Goal: Communication & Community: Answer question/provide support

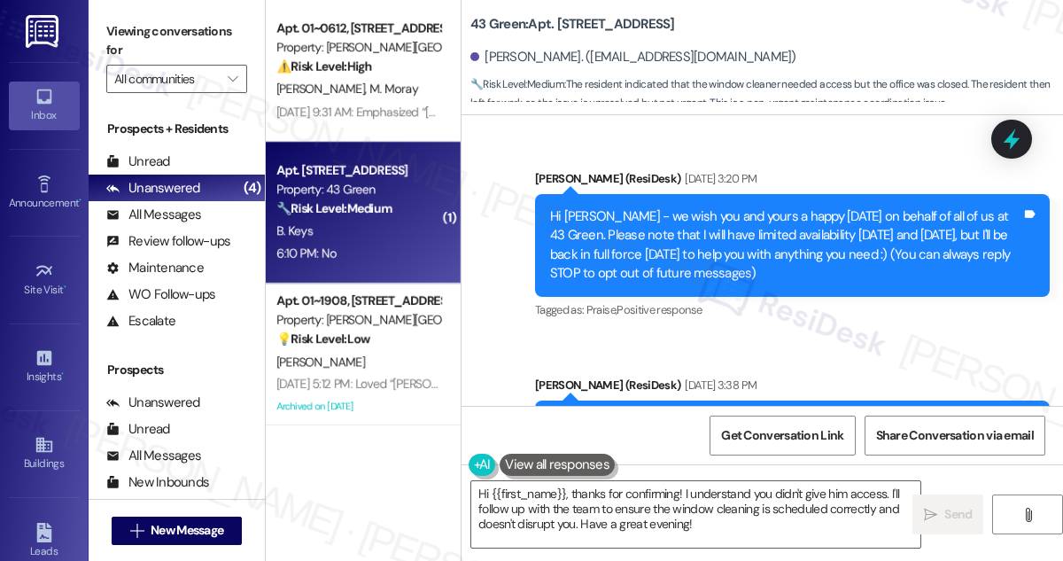
scroll to position [6846, 0]
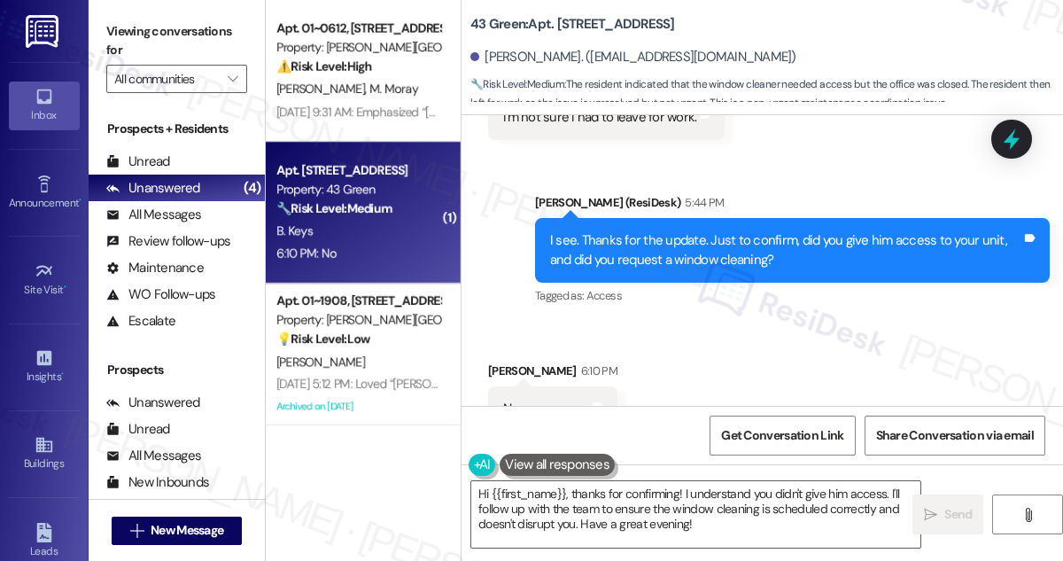
click at [660, 218] on div "I see. Thanks for the update. Just to confirm, did you give him access to your …" at bounding box center [792, 250] width 515 height 65
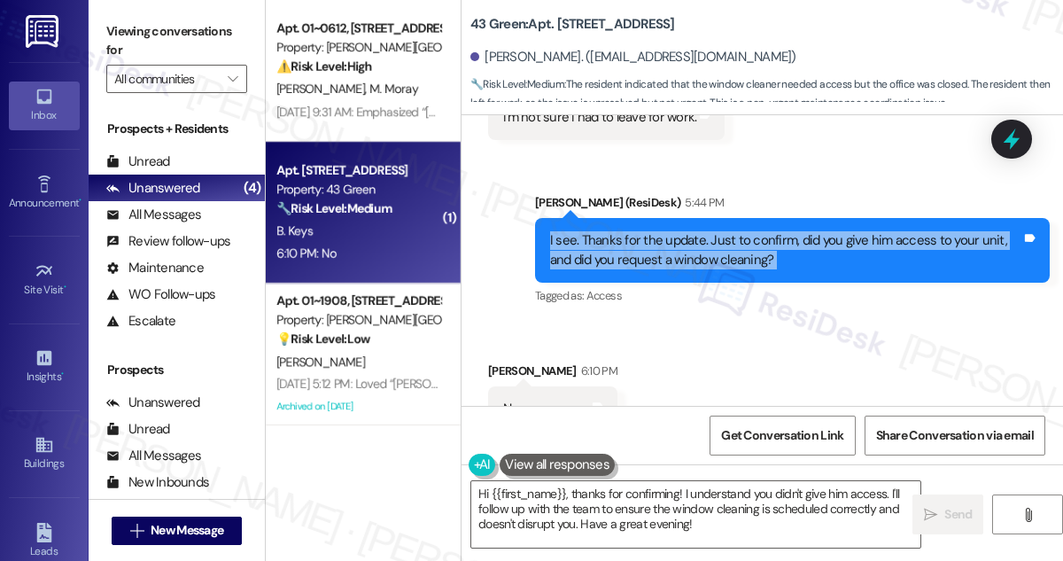
click at [716, 231] on div "I see. Thanks for the update. Just to confirm, did you give him access to your …" at bounding box center [785, 250] width 471 height 38
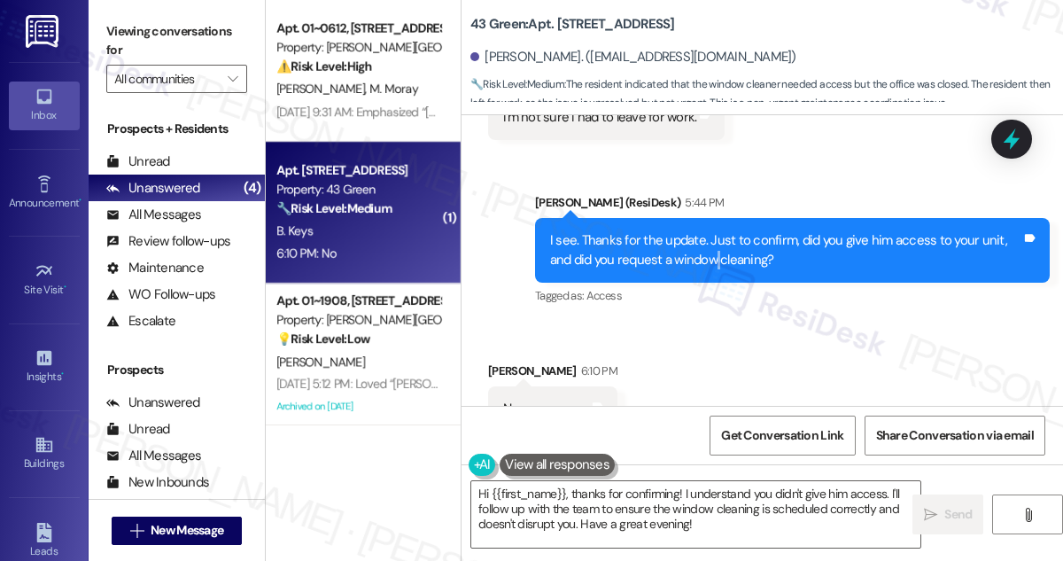
click at [716, 231] on div "I see. Thanks for the update. Just to confirm, did you give him access to your …" at bounding box center [785, 250] width 471 height 38
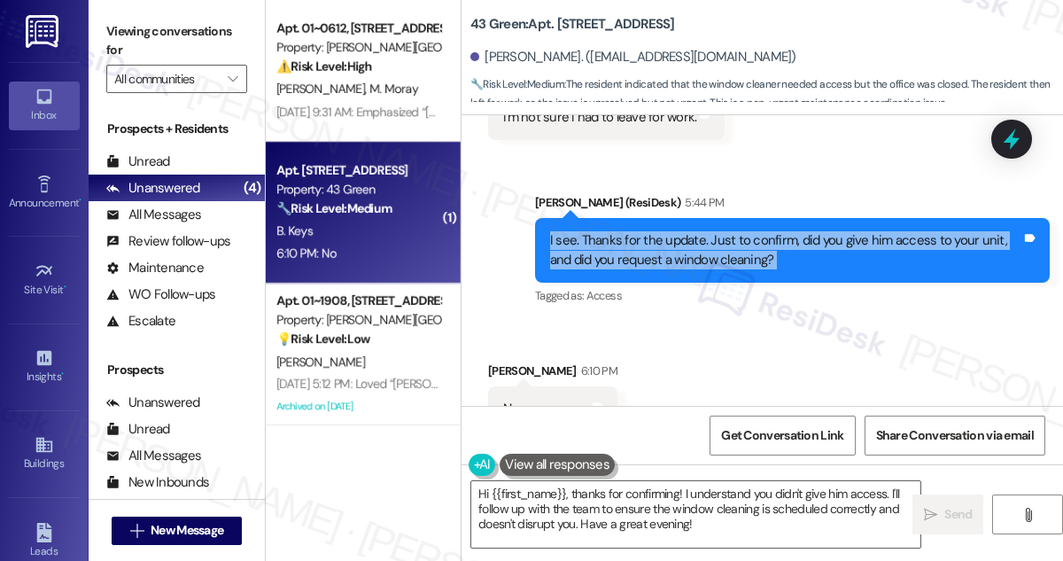
click at [716, 231] on div "I see. Thanks for the update. Just to confirm, did you give him access to your …" at bounding box center [785, 250] width 471 height 38
click at [617, 509] on textarea "Hi {{first_name}}, thanks for confirming! I understand you didn't give him acce…" at bounding box center [695, 514] width 449 height 66
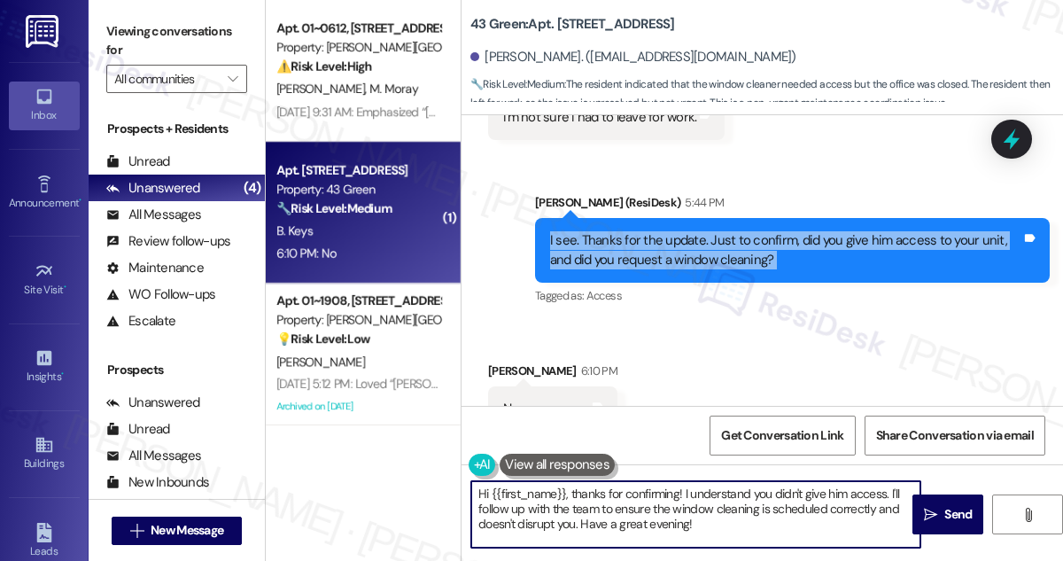
click at [617, 509] on textarea "Hi {{first_name}}, thanks for confirming! I understand you didn't give him acce…" at bounding box center [695, 514] width 449 height 66
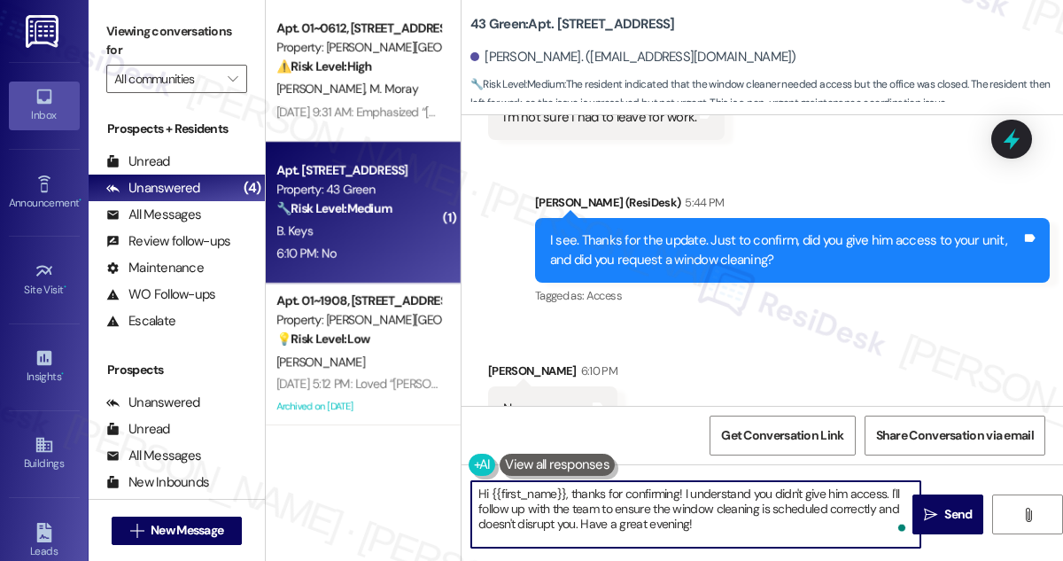
click at [617, 509] on textarea "Hi {{first_name}}, thanks for confirming! I understand you didn't give him acce…" at bounding box center [695, 514] width 449 height 66
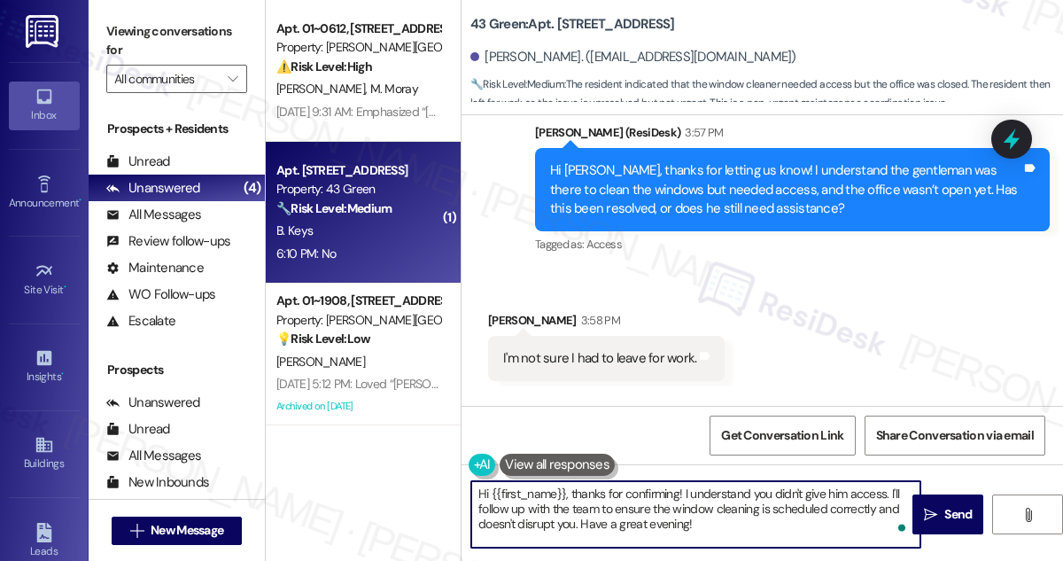
click at [635, 349] on div "I'm not sure I had to leave for work." at bounding box center [599, 358] width 193 height 19
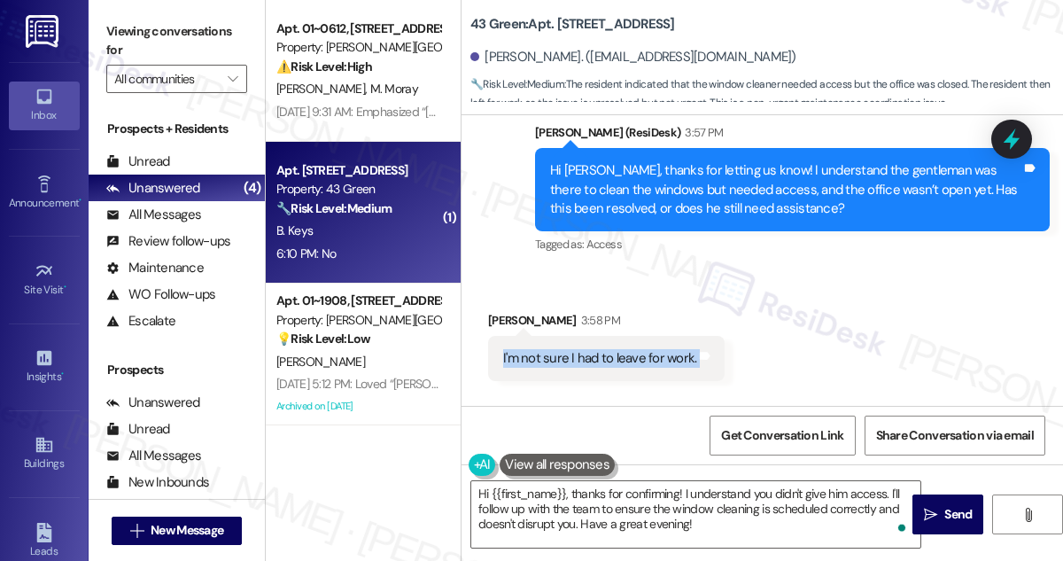
click at [635, 349] on div "I'm not sure I had to leave for work." at bounding box center [599, 358] width 193 height 19
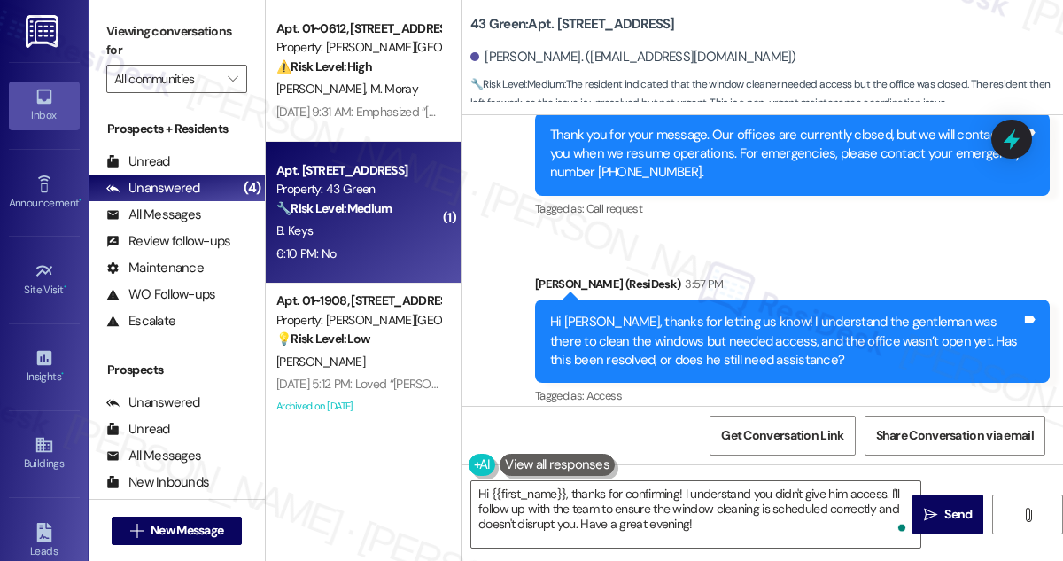
scroll to position [6444, 0]
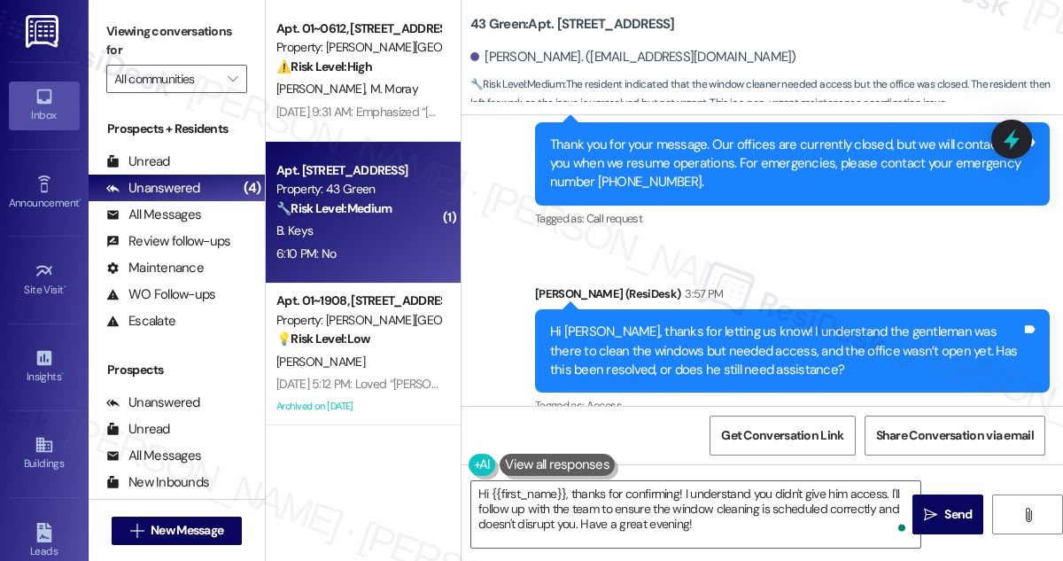
click at [675, 322] on div "Hi [PERSON_NAME], thanks for letting us know! I understand the gentleman was th…" at bounding box center [785, 350] width 471 height 57
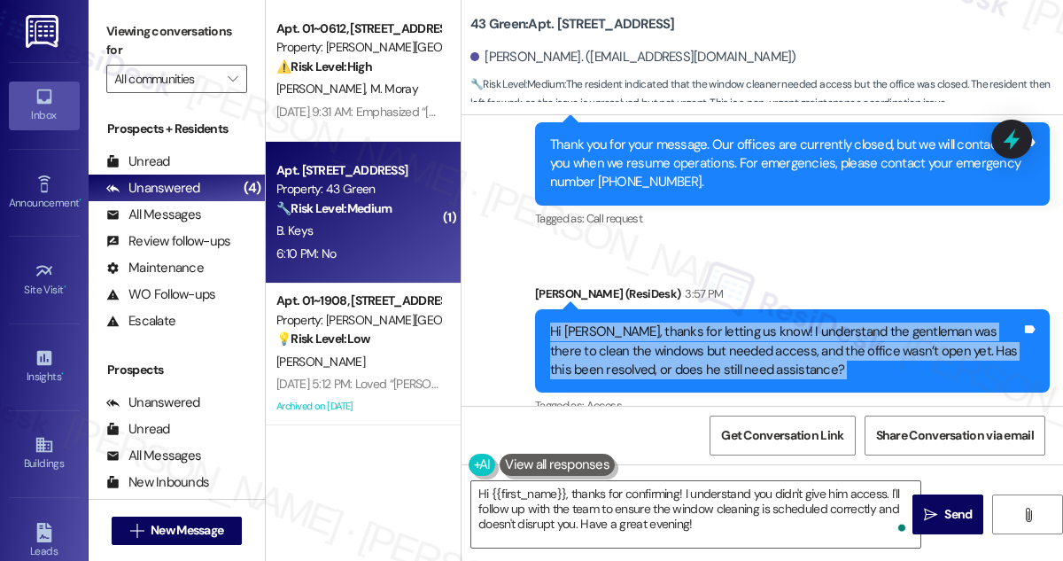
click at [675, 322] on div "Hi [PERSON_NAME], thanks for letting us know! I understand the gentleman was th…" at bounding box center [785, 350] width 471 height 57
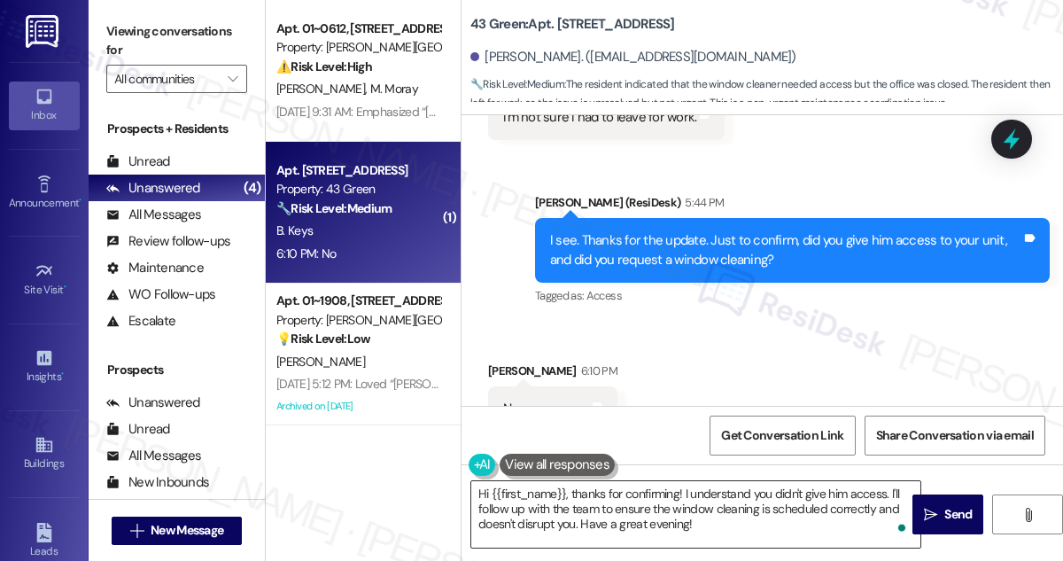
click at [619, 512] on textarea "Hi {{first_name}}, thanks for confirming! I understand you didn't give him acce…" at bounding box center [695, 514] width 449 height 66
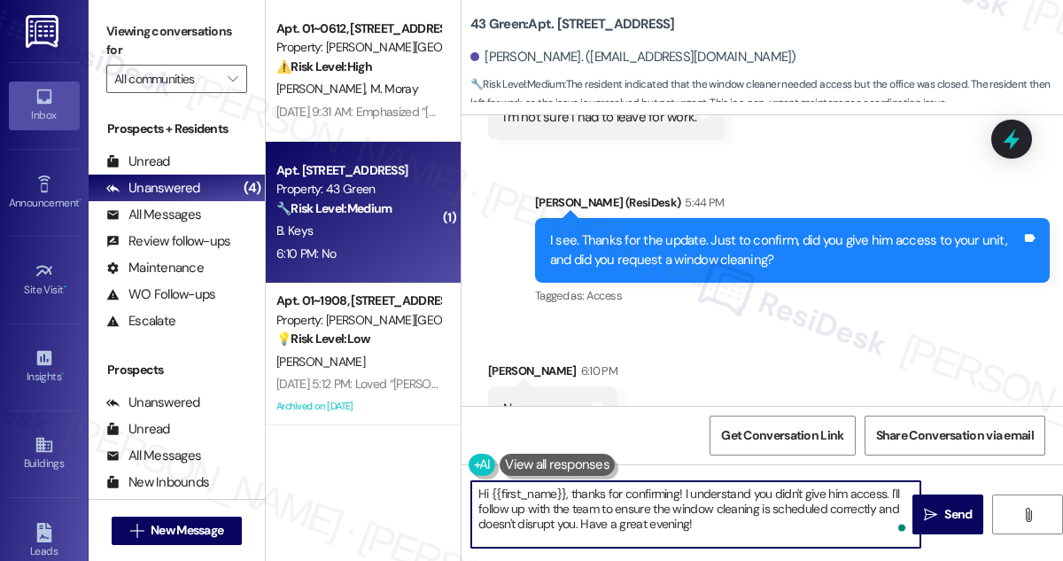
click at [621, 512] on textarea "Hi {{first_name}}, thanks for confirming! I understand you didn't give him acce…" at bounding box center [695, 514] width 449 height 66
click at [699, 507] on textarea "Hi {{first_name}}, thanks for confirming! I understand you didn't give him acce…" at bounding box center [695, 514] width 449 height 66
drag, startPoint x: 576, startPoint y: 488, endPoint x: 415, endPoint y: 485, distance: 160.4
click at [415, 485] on div "Apt. 01~0612, 750 [PERSON_NAME] Property: [PERSON_NAME][GEOGRAPHIC_DATA] ⚠️ Ris…" at bounding box center [664, 280] width 797 height 561
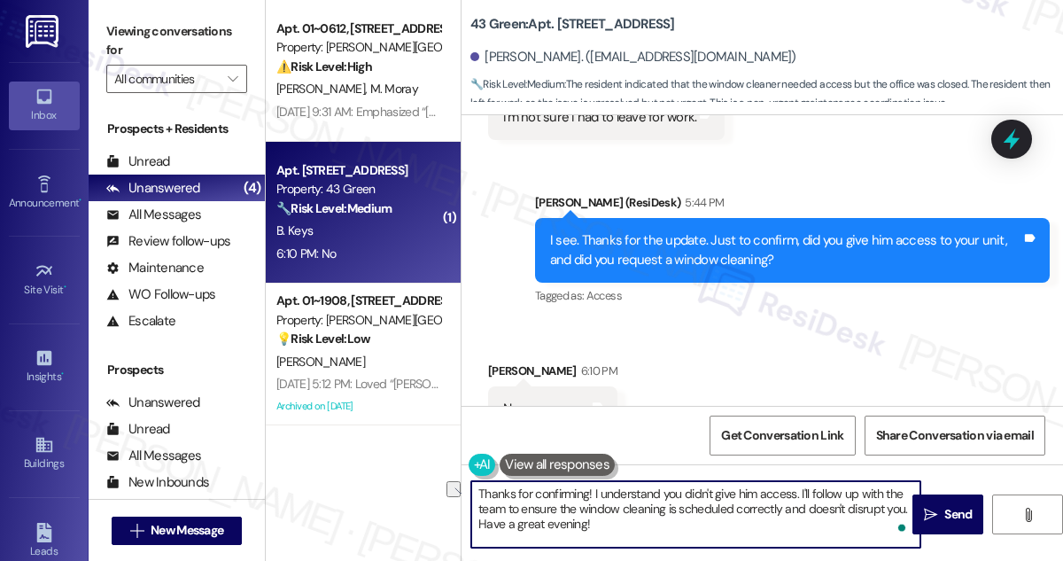
drag, startPoint x: 676, startPoint y: 524, endPoint x: 470, endPoint y: 522, distance: 205.5
click at [471, 522] on textarea "Thanks for confirming! I understand you didn't give him access. I'll follow up …" at bounding box center [695, 514] width 449 height 66
click at [524, 521] on textarea "Thanks for confirming! I understand you didn't give him access. I'll follow up …" at bounding box center [695, 514] width 449 height 66
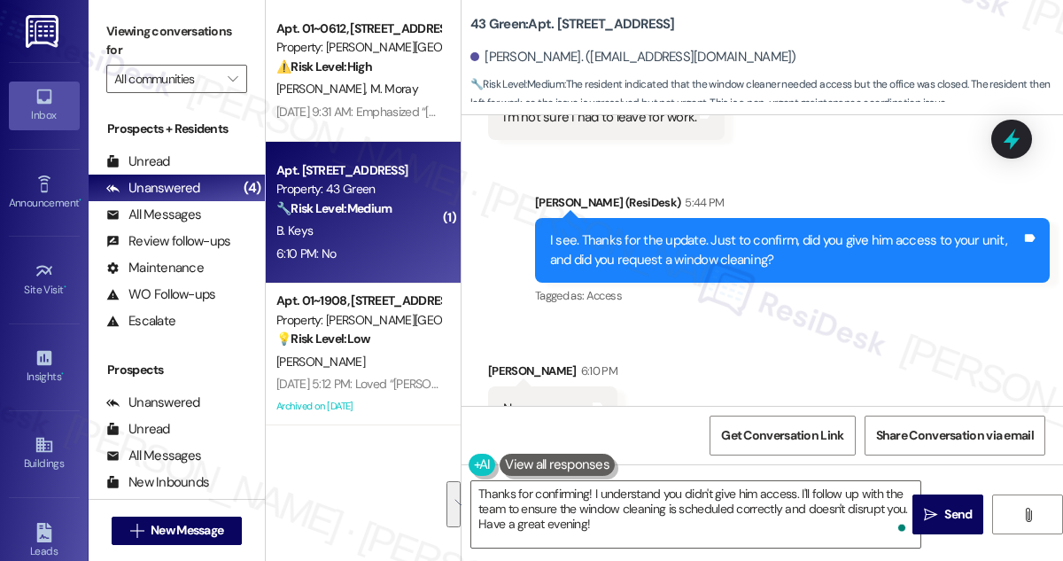
click at [705, 231] on div "I see. Thanks for the update. Just to confirm, did you give him access to your …" at bounding box center [785, 250] width 471 height 38
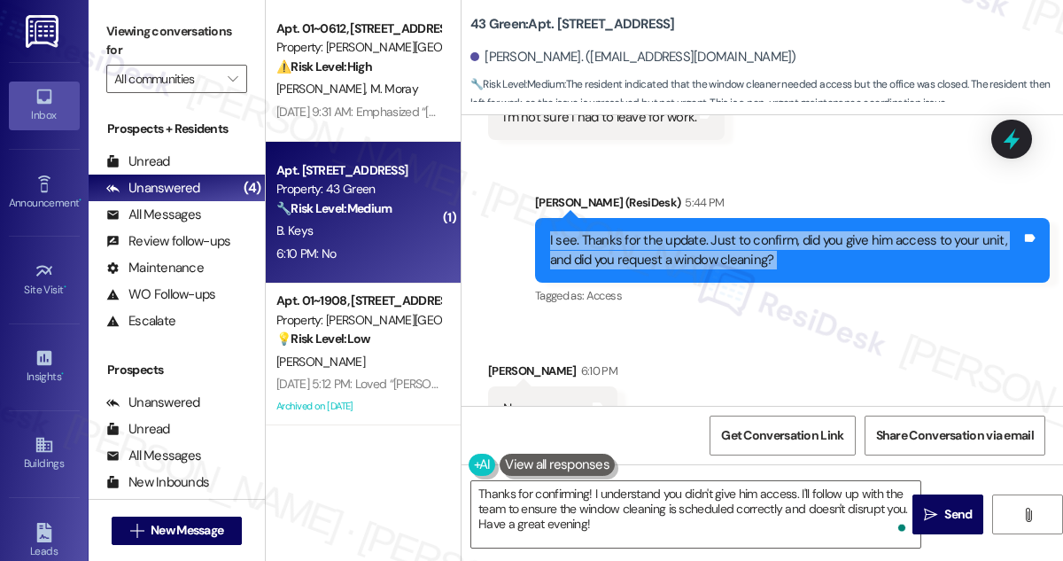
click at [705, 231] on div "I see. Thanks for the update. Just to confirm, did you give him access to your …" at bounding box center [785, 250] width 471 height 38
click at [661, 231] on div "I see. Thanks for the update. Just to confirm, did you give him access to your …" at bounding box center [785, 250] width 471 height 38
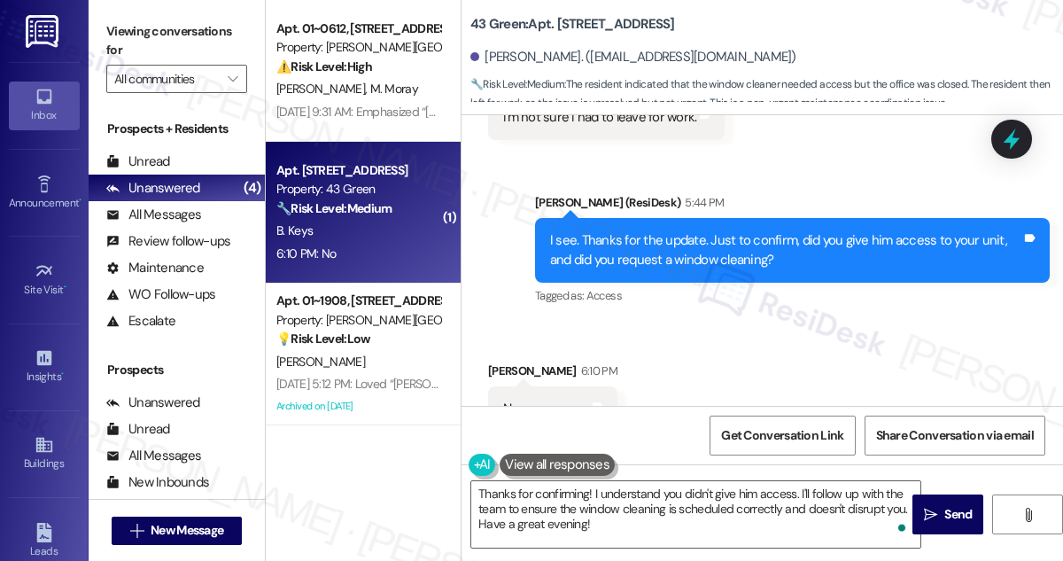
click at [661, 231] on div "I see. Thanks for the update. Just to confirm, did you give him access to your …" at bounding box center [785, 250] width 471 height 38
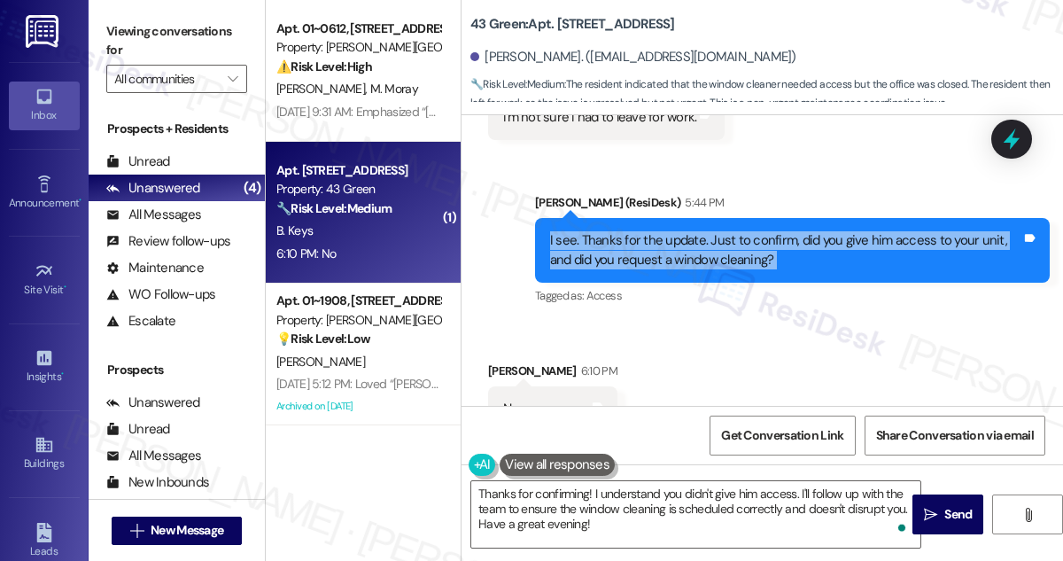
click at [661, 231] on div "I see. Thanks for the update. Just to confirm, did you give him access to your …" at bounding box center [785, 250] width 471 height 38
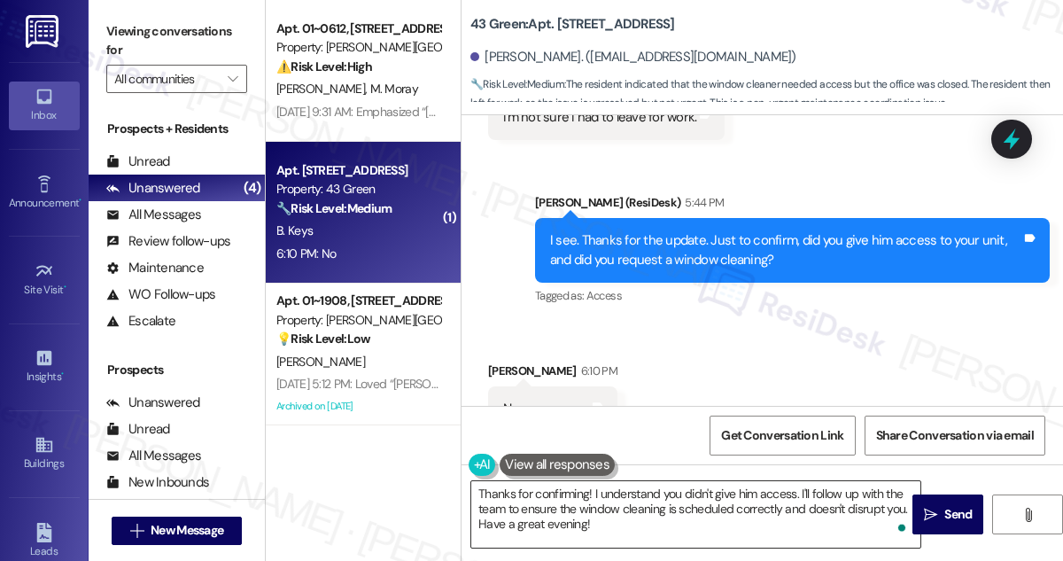
click at [606, 492] on textarea "Thanks for confirming! I understand you didn't give him access. I'll follow up …" at bounding box center [695, 514] width 449 height 66
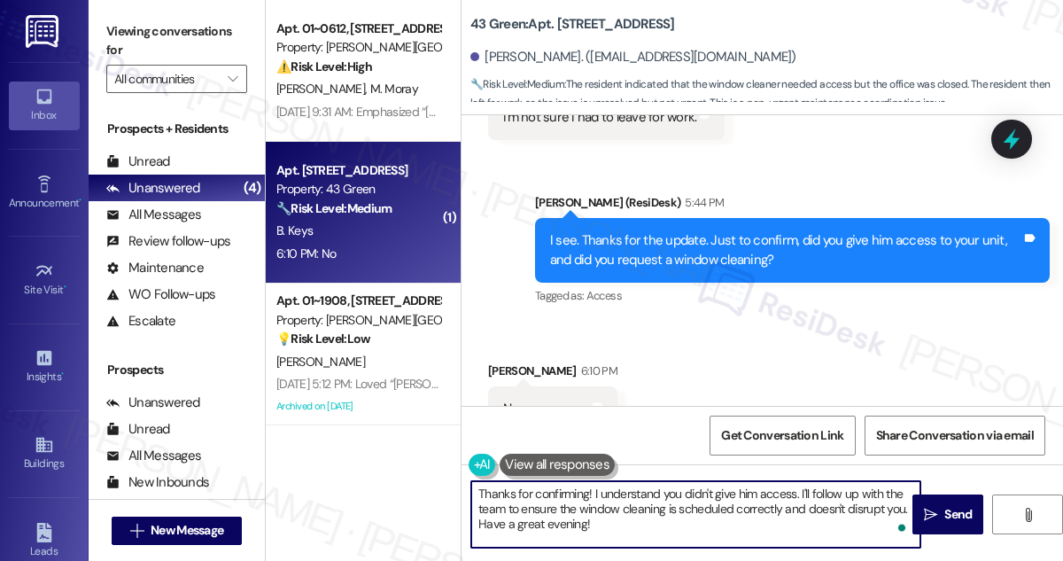
click at [606, 492] on textarea "Thanks for confirming! I understand you didn't give him access. I'll follow up …" at bounding box center [695, 514] width 449 height 66
click at [788, 504] on textarea "Thanks for confirming! I understand you didn't give him access. I'll follow up …" at bounding box center [695, 514] width 449 height 66
drag, startPoint x: 796, startPoint y: 492, endPoint x: 593, endPoint y: 485, distance: 203.0
click at [593, 485] on textarea "Thanks for confirming! I understand you didn't give him access. I'll follow up …" at bounding box center [695, 514] width 449 height 66
click at [595, 493] on textarea "Thanks for confirming! . I'll follow up with the team to ensure the window clea…" at bounding box center [695, 514] width 449 height 66
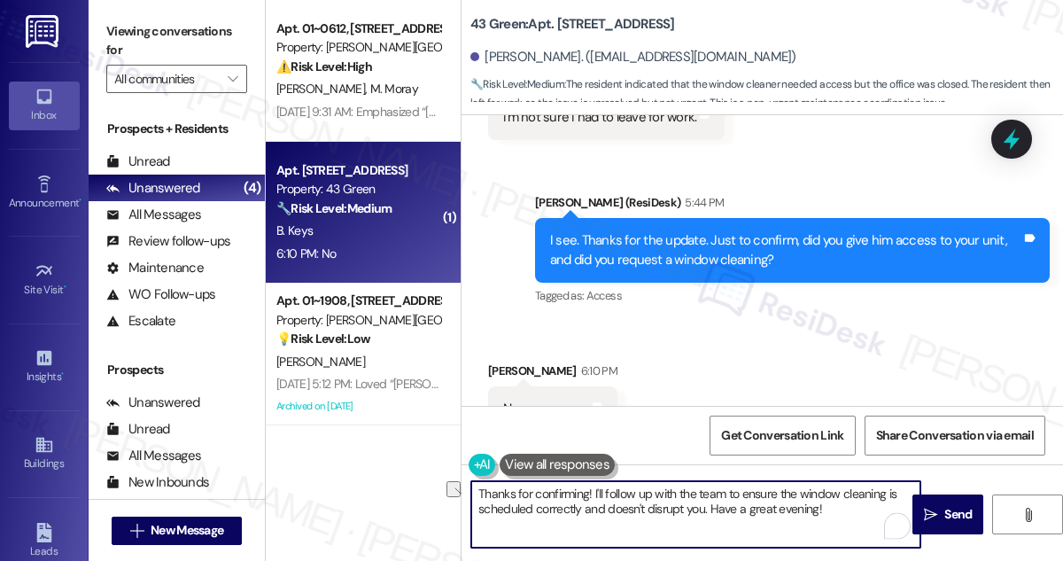
drag, startPoint x: 602, startPoint y: 492, endPoint x: 682, endPoint y: 490, distance: 79.8
click at [682, 490] on textarea "Thanks for confirming! I'll follow up with the team to ensure the window cleani…" at bounding box center [695, 514] width 449 height 66
click at [679, 491] on textarea "Thanks for confirming! I'll follow up with the team to ensure the window cleani…" at bounding box center [695, 514] width 449 height 66
drag, startPoint x: 649, startPoint y: 492, endPoint x: 604, endPoint y: 492, distance: 45.2
click at [604, 492] on textarea "Thanks for confirming! I'll follow up with the team to ensure the window cleani…" at bounding box center [695, 514] width 449 height 66
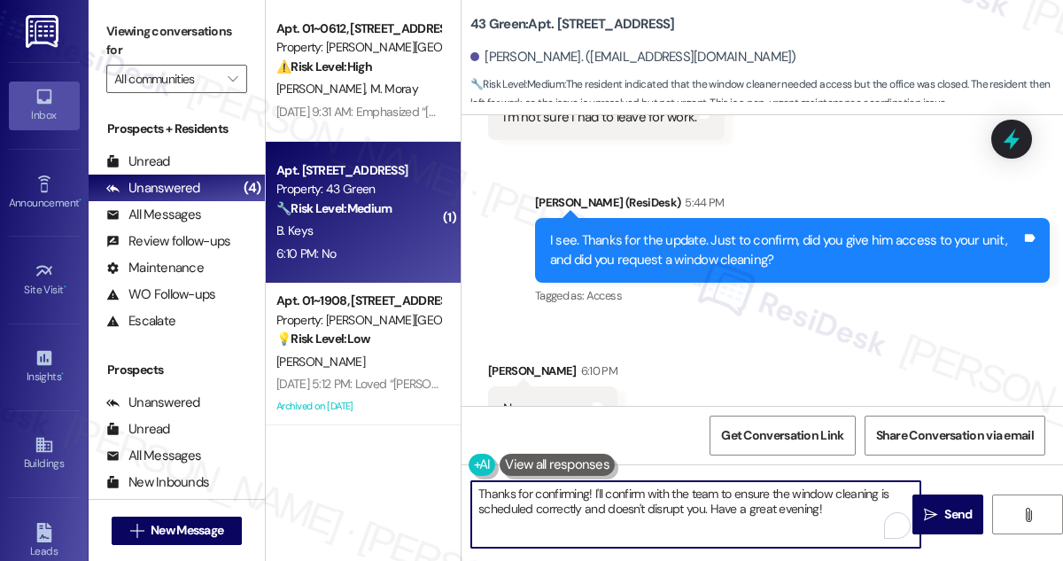
click at [626, 493] on textarea "Thanks for confirming! I'll confirm with the team to ensure the window cleaning…" at bounding box center [695, 514] width 449 height 66
click at [629, 493] on textarea "Thanks for confirming! I'll confirm with the team to ensure the window cleaning…" at bounding box center [695, 514] width 449 height 66
click at [760, 234] on div "I see. Thanks for the update. Just to confirm, did you give him access to your …" at bounding box center [792, 250] width 515 height 65
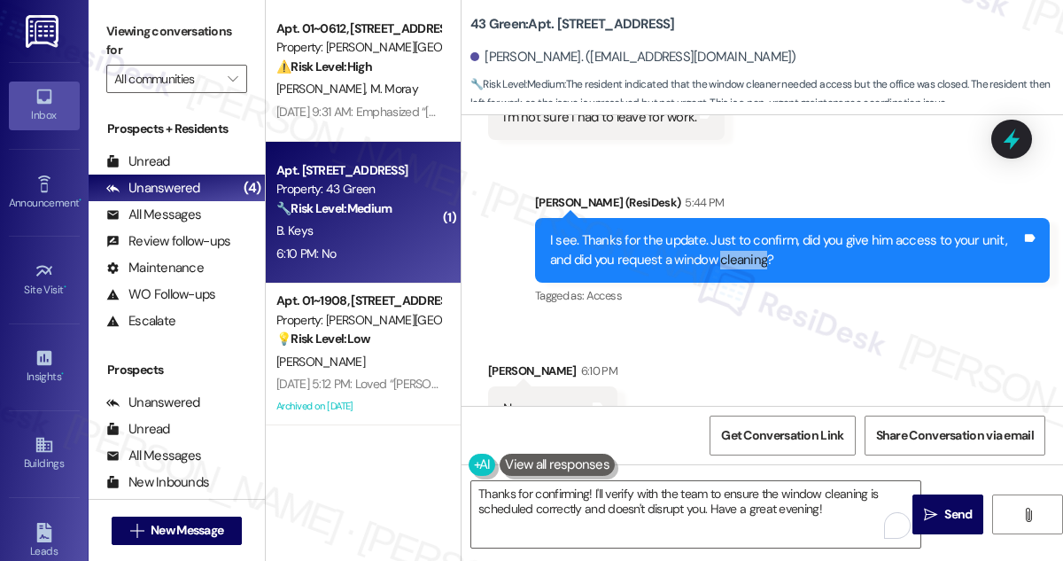
click at [760, 234] on div "I see. Thanks for the update. Just to confirm, did you give him access to your …" at bounding box center [792, 250] width 515 height 65
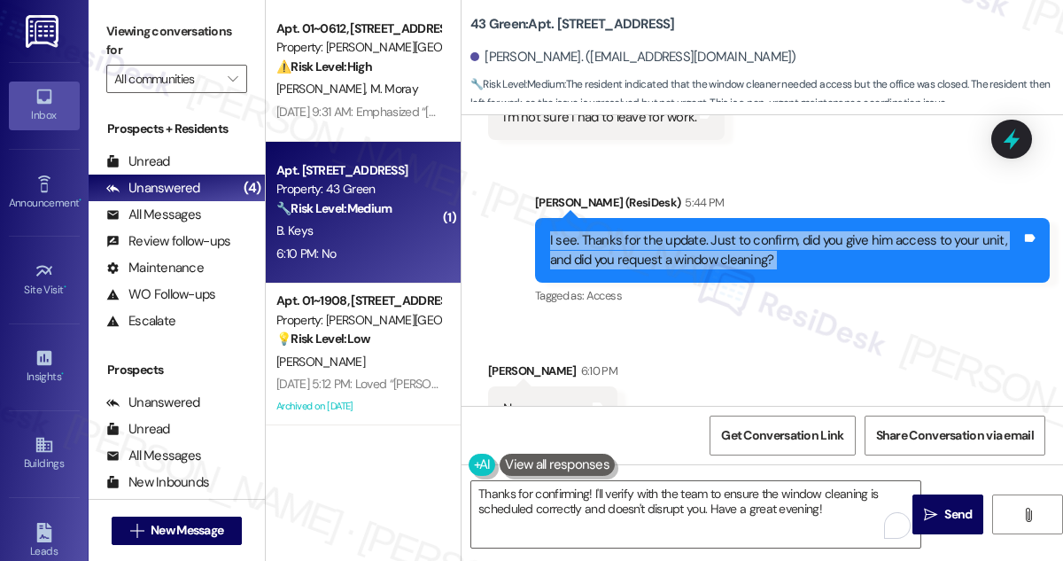
click at [760, 234] on div "I see. Thanks for the update. Just to confirm, did you give him access to your …" at bounding box center [792, 250] width 515 height 65
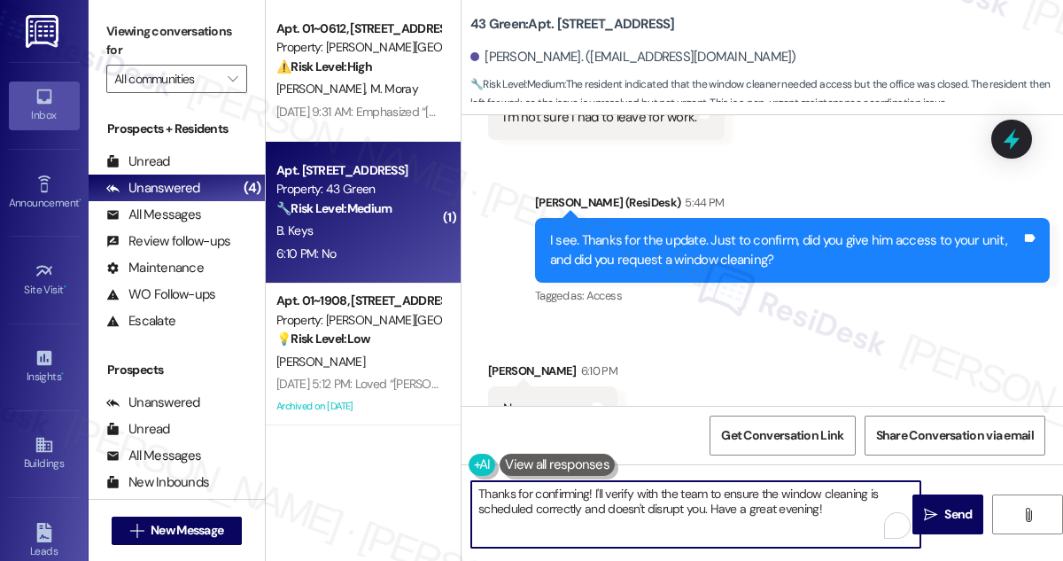
drag, startPoint x: 483, startPoint y: 489, endPoint x: 465, endPoint y: 489, distance: 17.7
click at [465, 489] on div "Thanks for confirming! I'll verify with the team to ensure the window cleaning …" at bounding box center [687, 514] width 451 height 68
click at [693, 514] on textarea "Great! Thanks for confirming! I'll verify with the team to ensure the window cl…" at bounding box center [695, 514] width 449 height 66
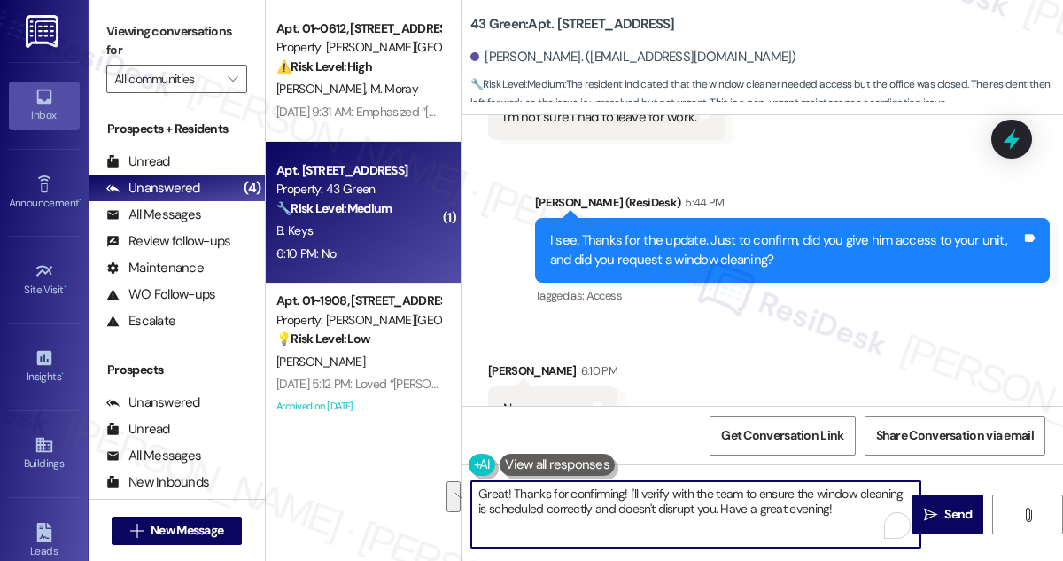
click at [678, 511] on textarea "Great! Thanks for confirming! I'll verify with the team to ensure the window cl…" at bounding box center [695, 514] width 449 height 66
click at [656, 495] on textarea "Great! Thanks for confirming! I'll verify with the team to ensure the window cl…" at bounding box center [695, 514] width 449 height 66
click at [718, 492] on textarea "Great! Thanks for confirming! I'll verify with the team to ensure the window cl…" at bounding box center [695, 514] width 449 height 66
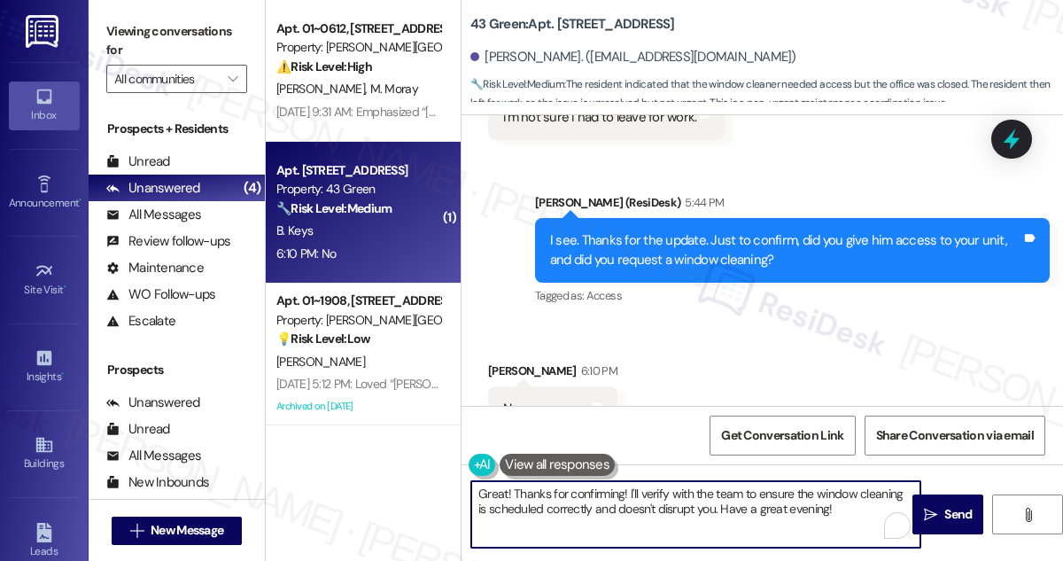
click at [610, 231] on div "I see. Thanks for the update. Just to confirm, did you give him access to your …" at bounding box center [785, 250] width 471 height 38
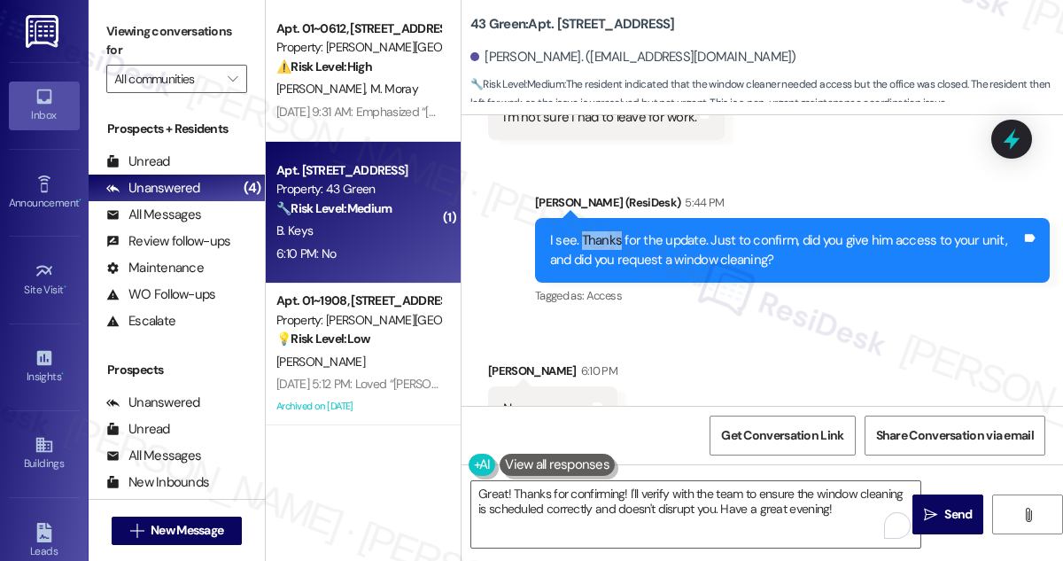
click at [610, 231] on div "I see. Thanks for the update. Just to confirm, did you give him access to your …" at bounding box center [785, 250] width 471 height 38
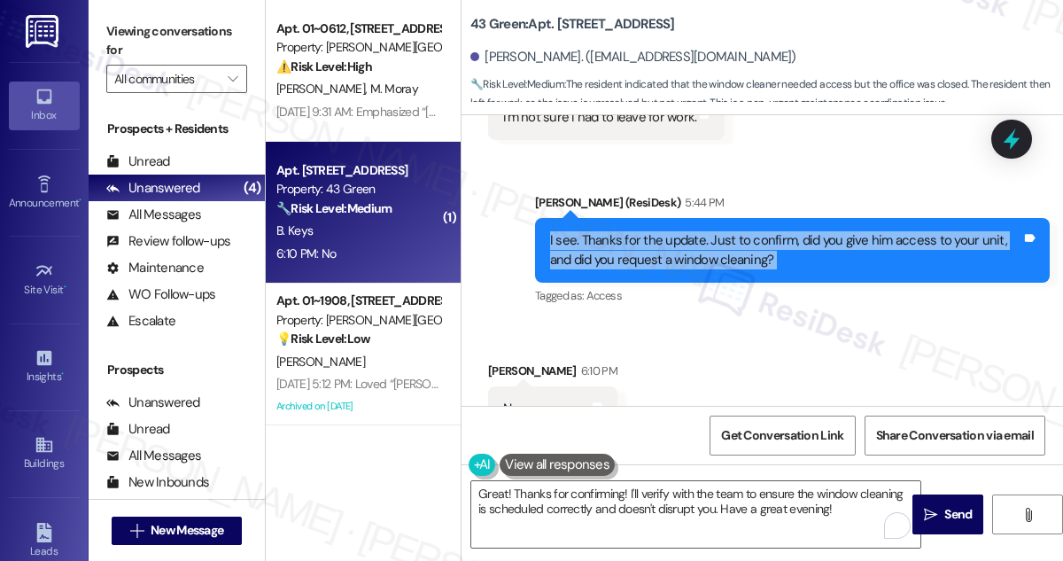
click at [610, 231] on div "I see. Thanks for the update. Just to confirm, did you give him access to your …" at bounding box center [785, 250] width 471 height 38
click at [649, 231] on div "I see. Thanks for the update. Just to confirm, did you give him access to your …" at bounding box center [785, 250] width 471 height 38
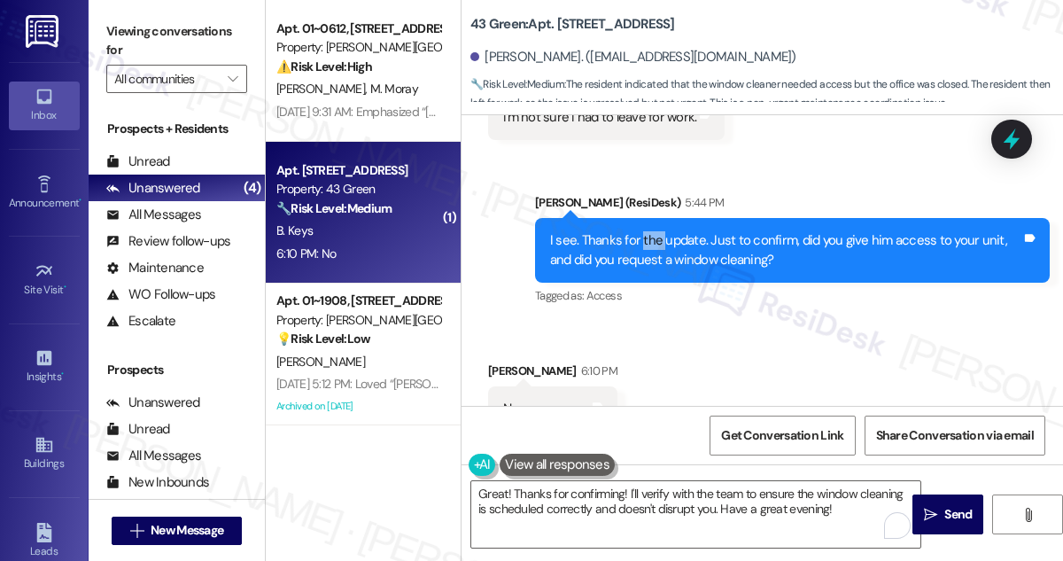
click at [649, 231] on div "I see. Thanks for the update. Just to confirm, did you give him access to your …" at bounding box center [785, 250] width 471 height 38
click at [656, 433] on div "Get Conversation Link Share Conversation via email" at bounding box center [763, 435] width 602 height 58
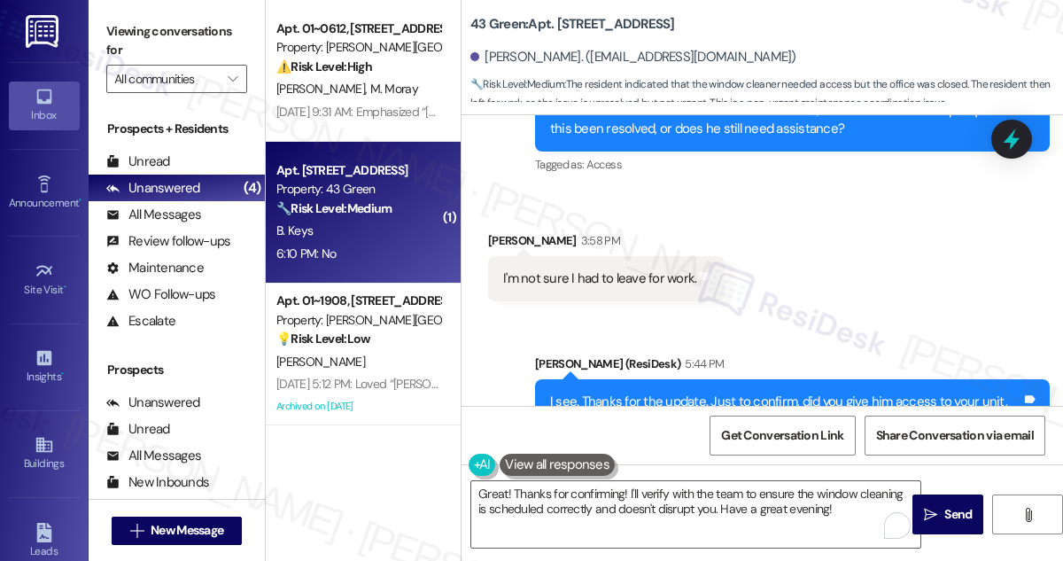
scroll to position [6686, 0]
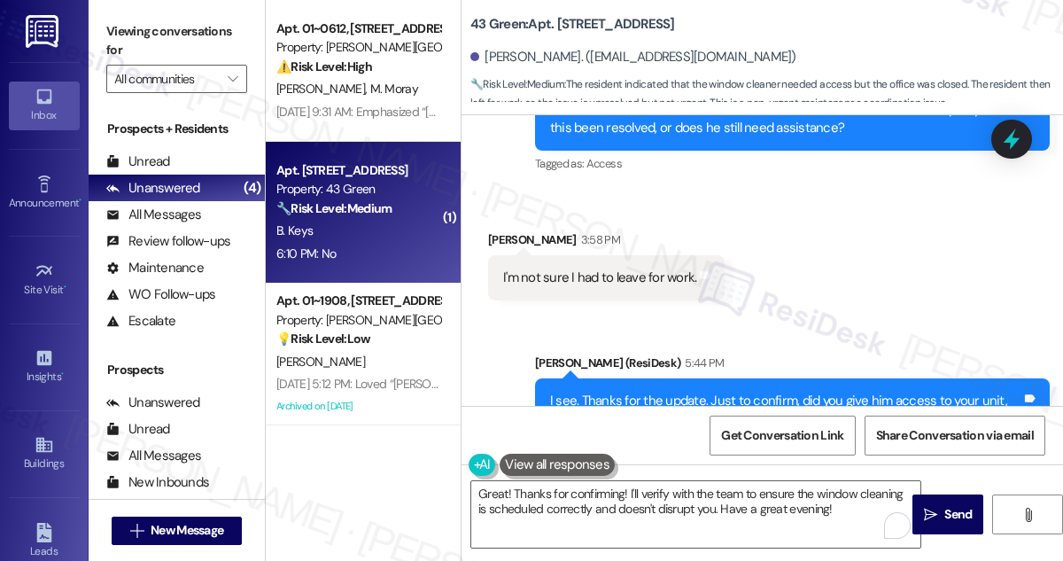
click at [656, 392] on div "I see. Thanks for the update. Just to confirm, did you give him access to your …" at bounding box center [785, 411] width 471 height 38
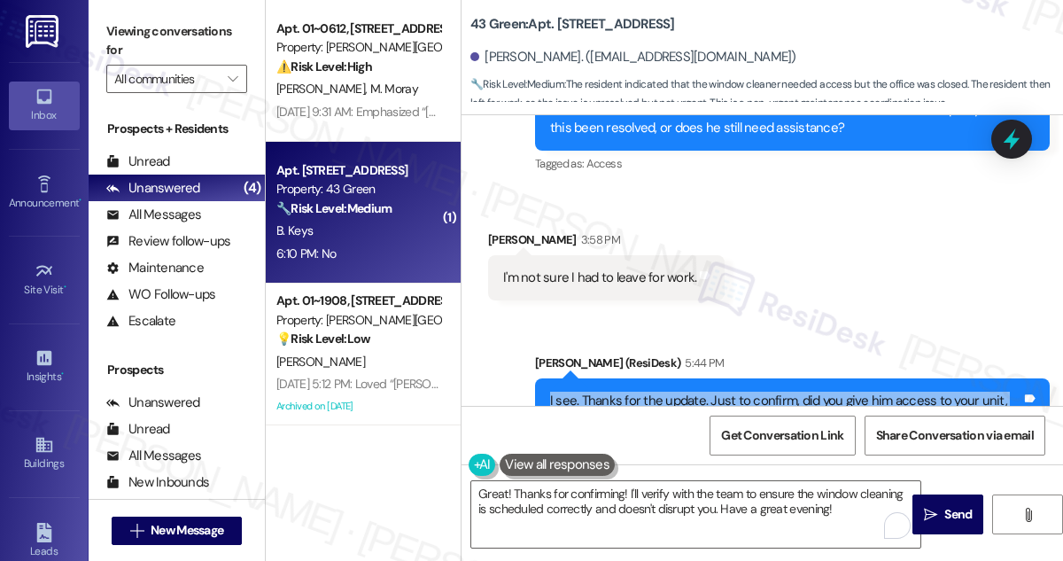
click at [656, 392] on div "I see. Thanks for the update. Just to confirm, did you give him access to your …" at bounding box center [785, 411] width 471 height 38
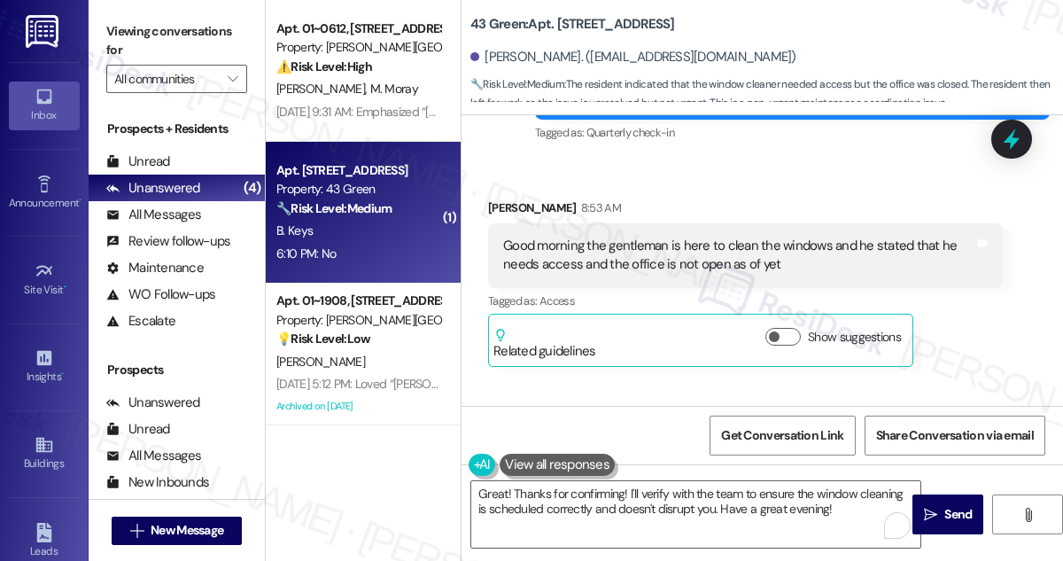
scroll to position [6041, 0]
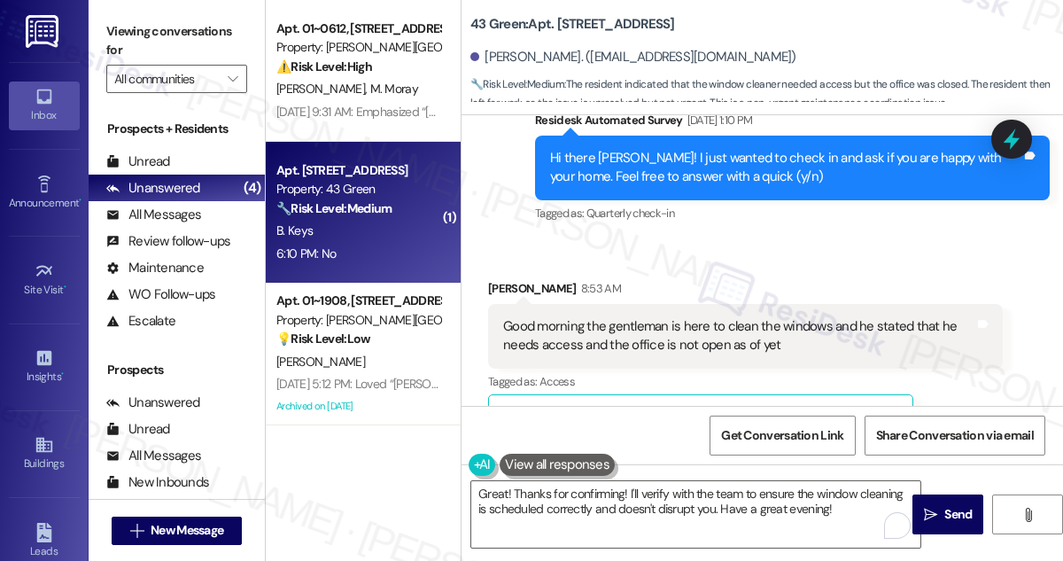
click at [635, 317] on div "Good morning the gentleman is here to clean the windows and he stated that he n…" at bounding box center [738, 336] width 471 height 38
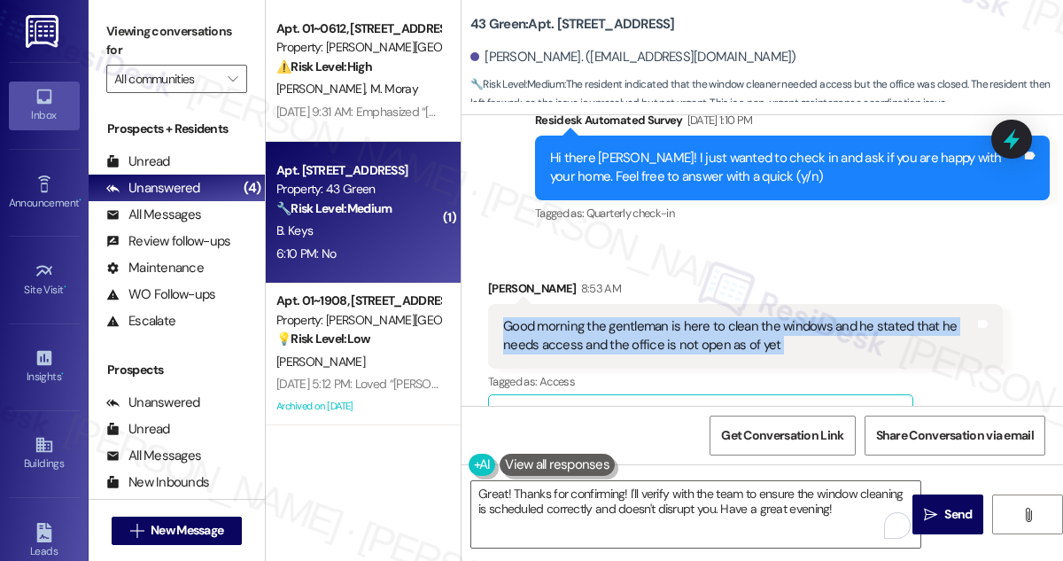
click at [635, 317] on div "Good morning the gentleman is here to clean the windows and he stated that he n…" at bounding box center [738, 336] width 471 height 38
click at [742, 279] on div "[PERSON_NAME] 8:53 AM" at bounding box center [745, 291] width 515 height 25
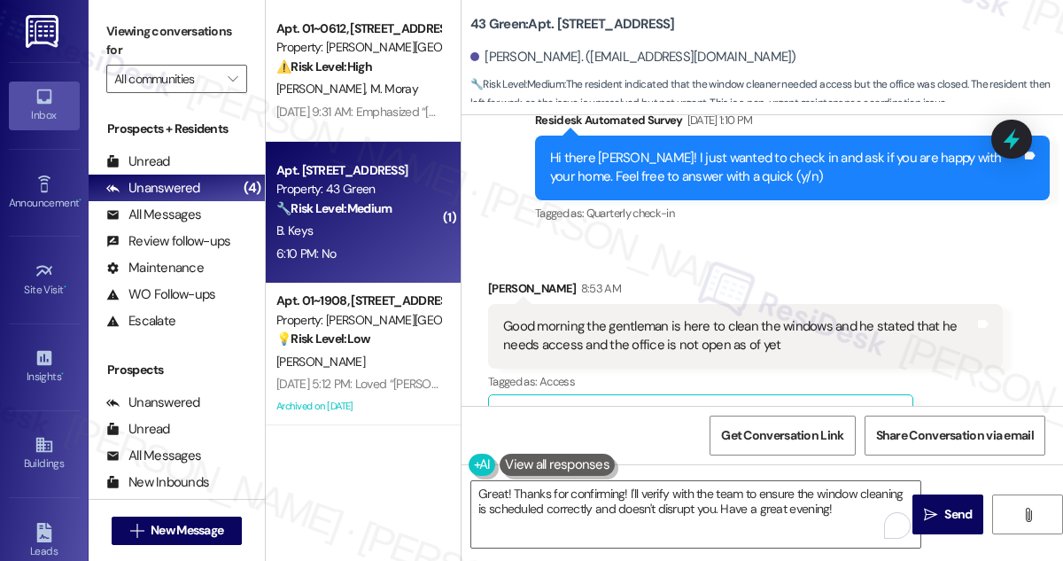
click at [713, 317] on div "Good morning the gentleman is here to clean the windows and he stated that he n…" at bounding box center [738, 336] width 471 height 38
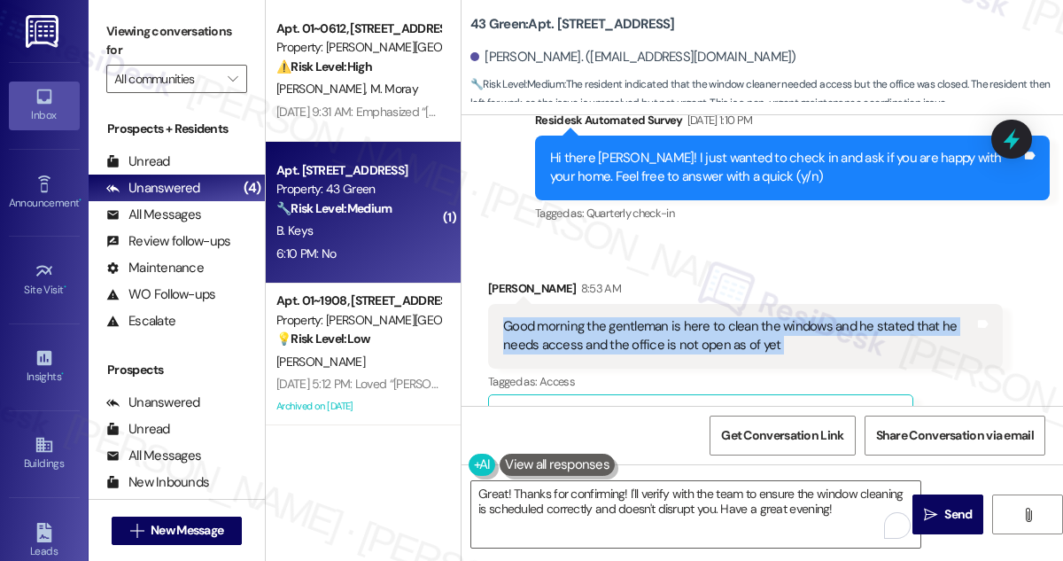
click at [713, 317] on div "Good morning the gentleman is here to clean the windows and he stated that he n…" at bounding box center [738, 336] width 471 height 38
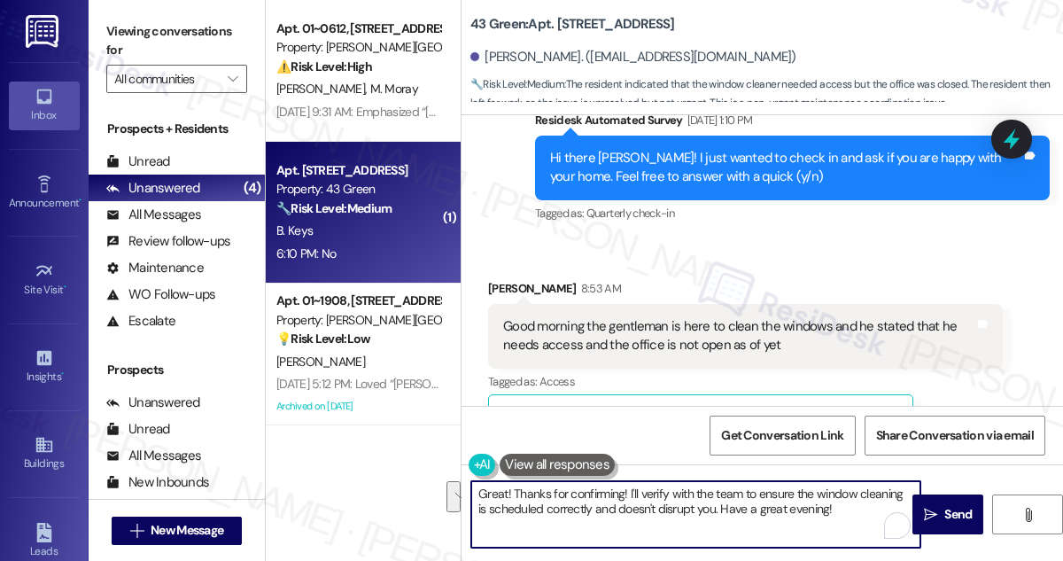
drag, startPoint x: 744, startPoint y: 493, endPoint x: 867, endPoint y: 517, distance: 125.6
click at [867, 517] on textarea "Great! Thanks for confirming! I'll verify with the team to ensure the window cl…" at bounding box center [695, 514] width 449 height 66
click at [731, 523] on textarea "Great! Thanks for confirming! I'll verify with the team if a window cleaning wa…" at bounding box center [695, 514] width 449 height 66
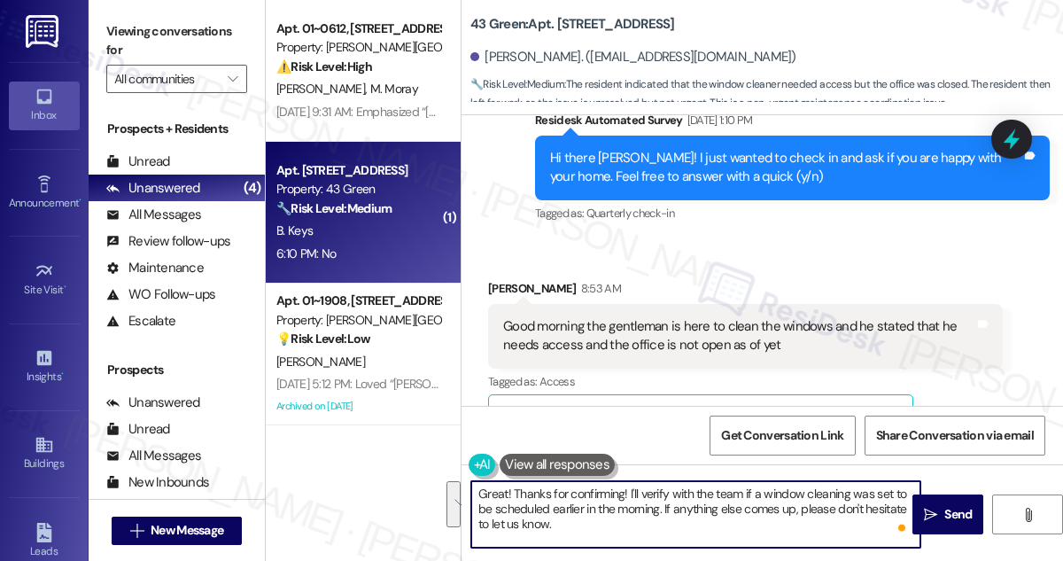
click at [800, 510] on textarea "Great! Thanks for confirming! I'll verify with the team if a window cleaning wa…" at bounding box center [695, 514] width 449 height 66
click at [618, 514] on textarea "Great! Thanks for confirming! I'll verify with the team if a window cleaning wa…" at bounding box center [695, 514] width 449 height 66
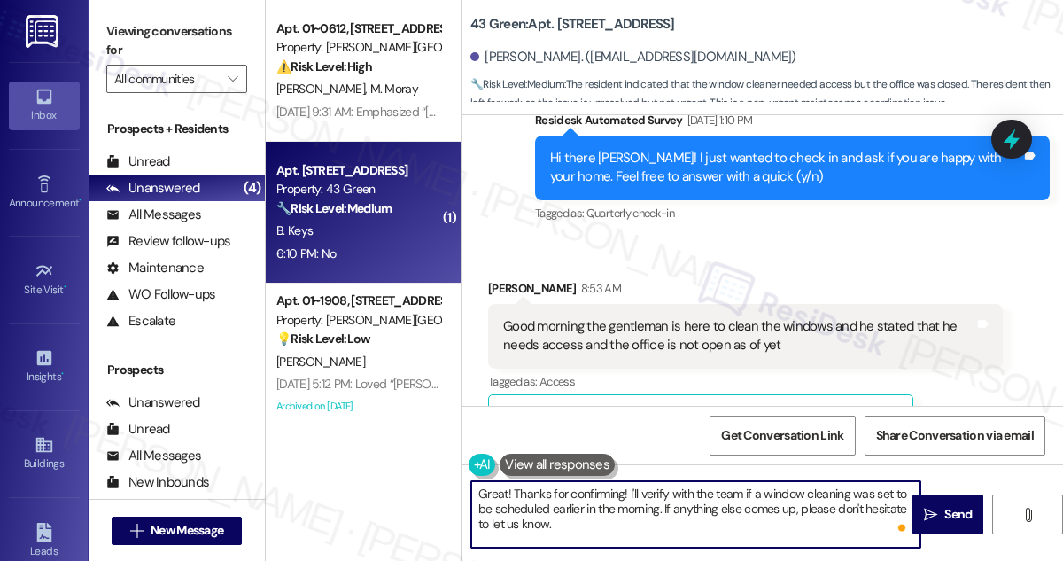
click at [618, 514] on textarea "Great! Thanks for confirming! I'll verify with the team if a window cleaning wa…" at bounding box center [695, 514] width 449 height 66
type textarea "Great! Thanks for confirming! I'll verify with the team if a window cleaning wa…"
click at [924, 508] on icon "" at bounding box center [930, 515] width 13 height 14
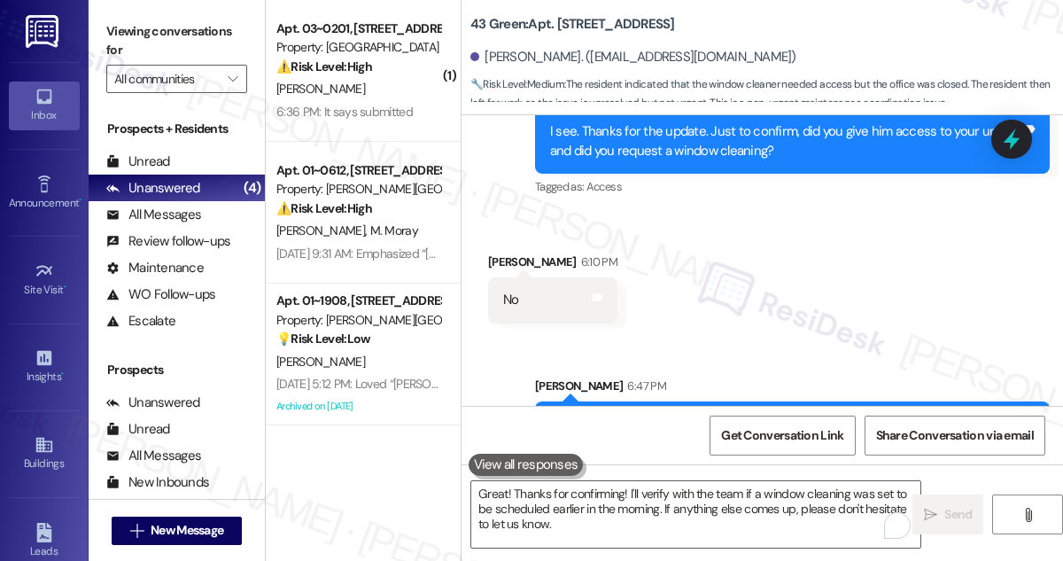
scroll to position [7008, 0]
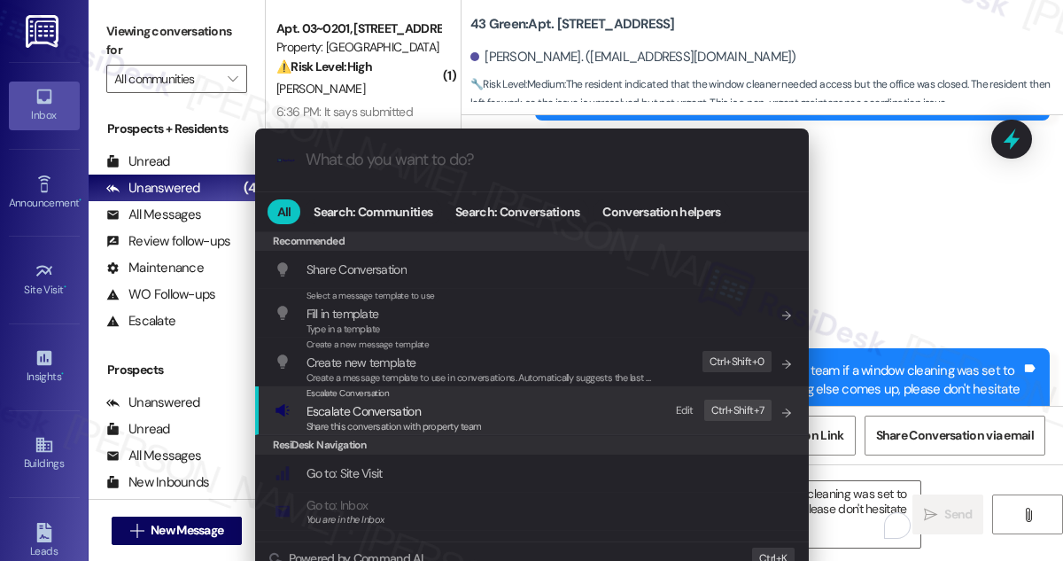
click at [496, 414] on div "Escalate Conversation Escalate Conversation Share this conversation with proper…" at bounding box center [534, 410] width 518 height 48
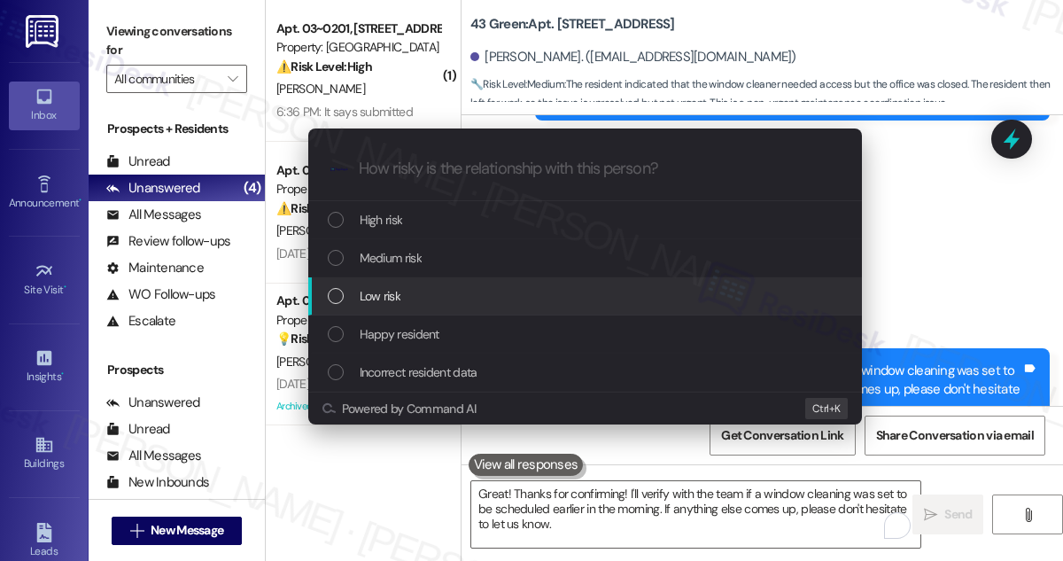
click at [392, 297] on span "Low risk" at bounding box center [380, 295] width 41 height 19
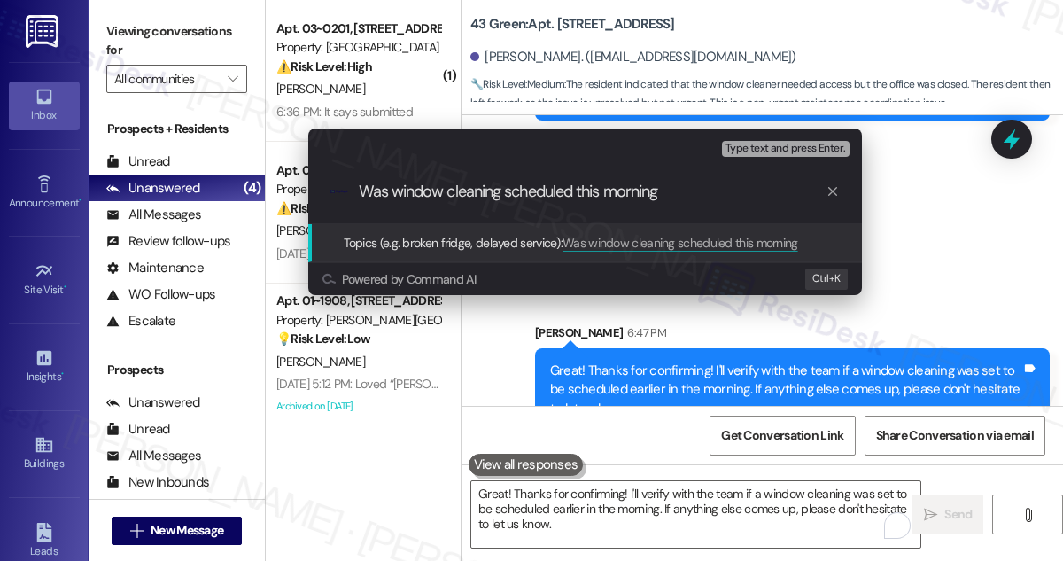
type input "Was window cleaning scheduled this morning?"
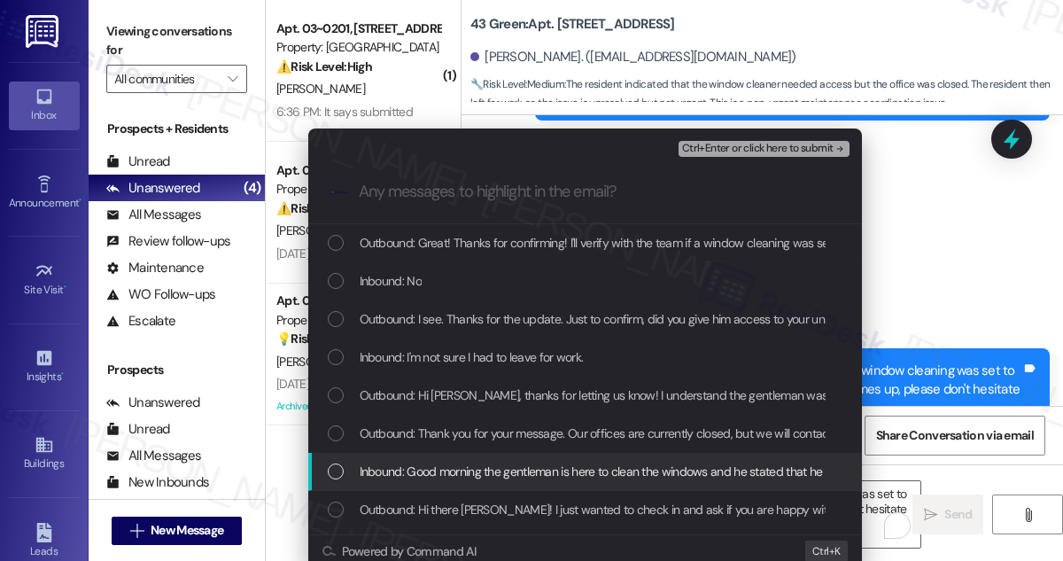
click at [516, 477] on span "Inbound: Good morning the gentleman is here to clean the windows and he stated …" at bounding box center [720, 471] width 720 height 19
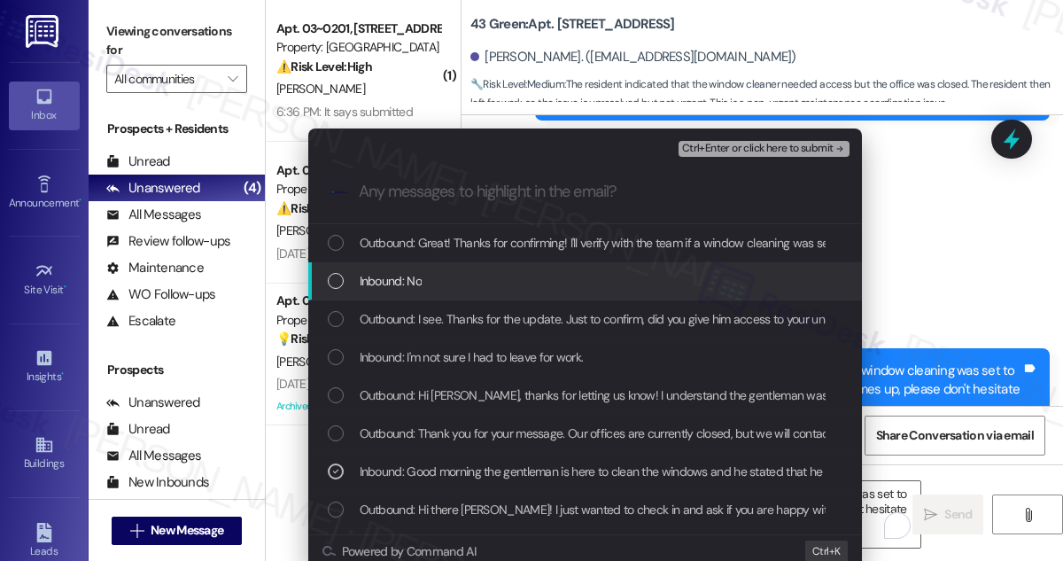
click at [706, 148] on span "Ctrl+Enter or click here to submit" at bounding box center [757, 149] width 151 height 12
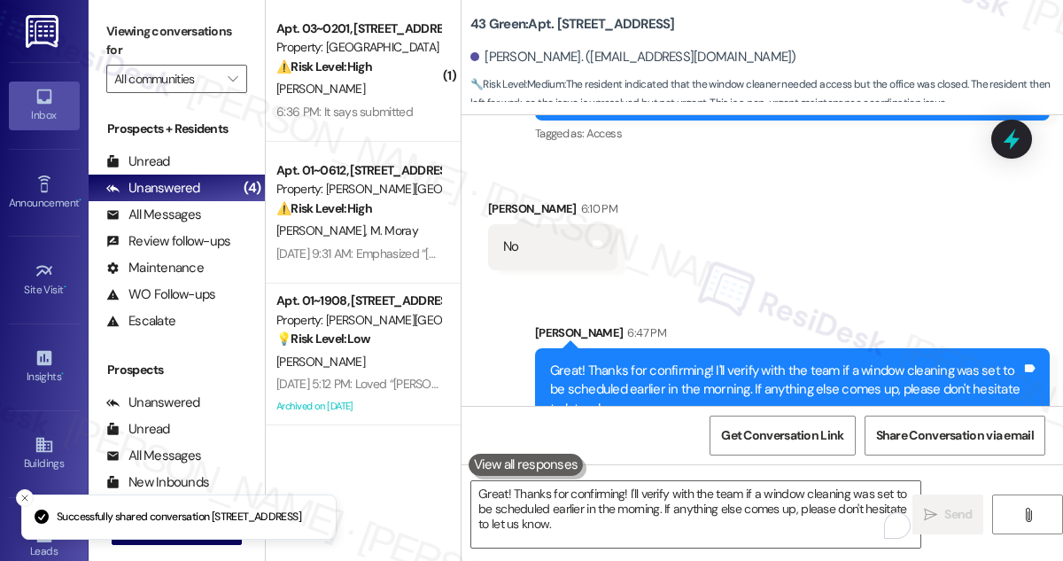
scroll to position [6846, 0]
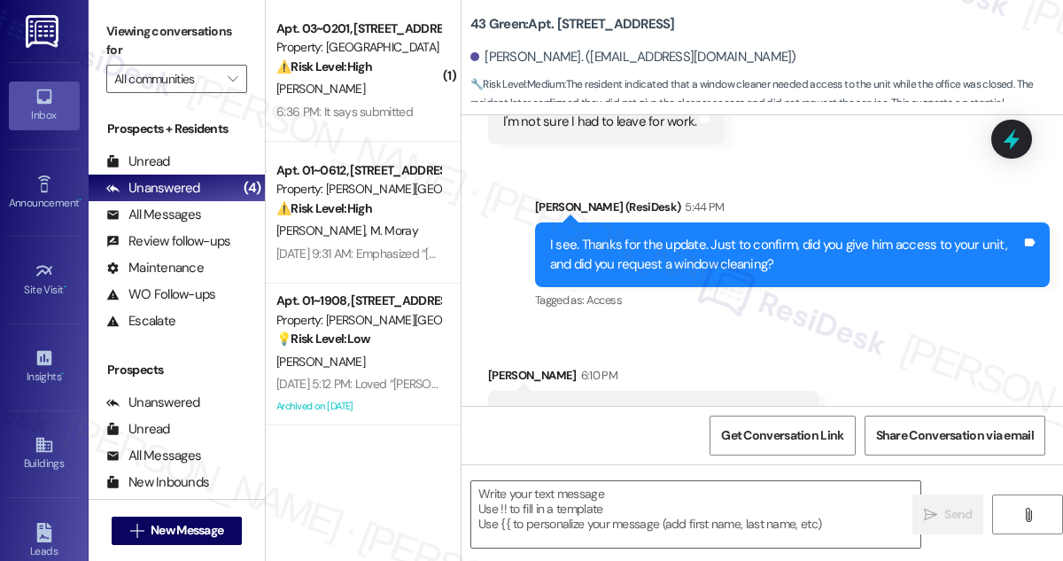
type textarea "Fetching suggested responses. Please feel free to read through the conversation…"
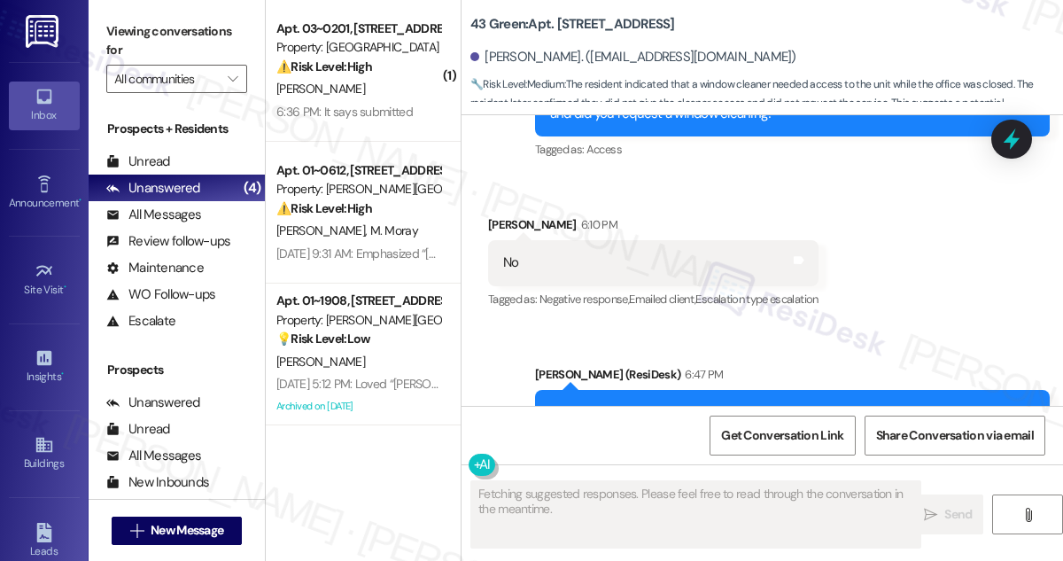
scroll to position [7061, 0]
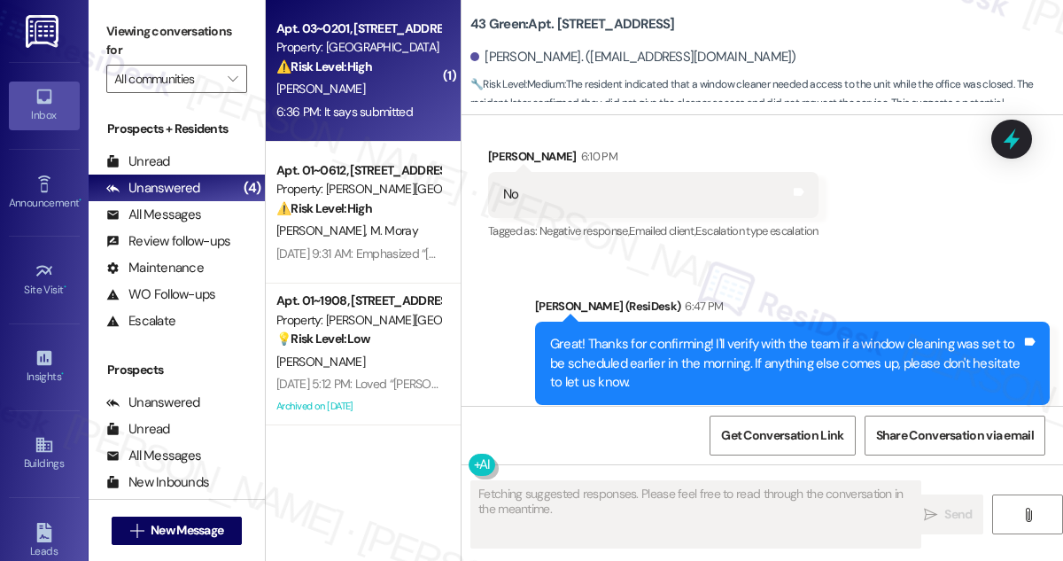
click at [384, 124] on div "Apt. 03~0201, [STREET_ADDRESS][GEOGRAPHIC_DATA][US_STATE][STREET_ADDRESS] Prope…" at bounding box center [363, 71] width 195 height 142
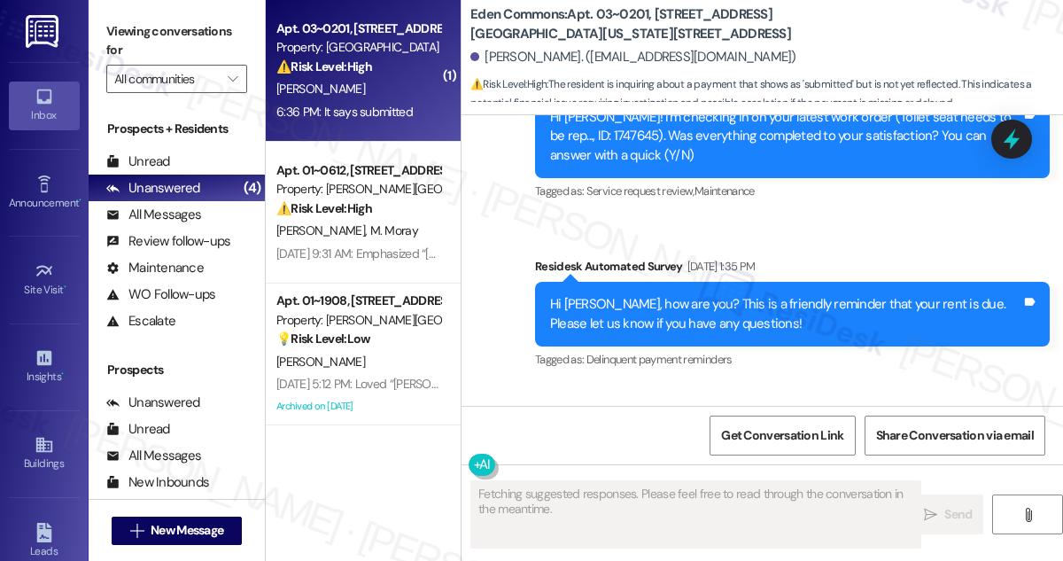
scroll to position [26688, 0]
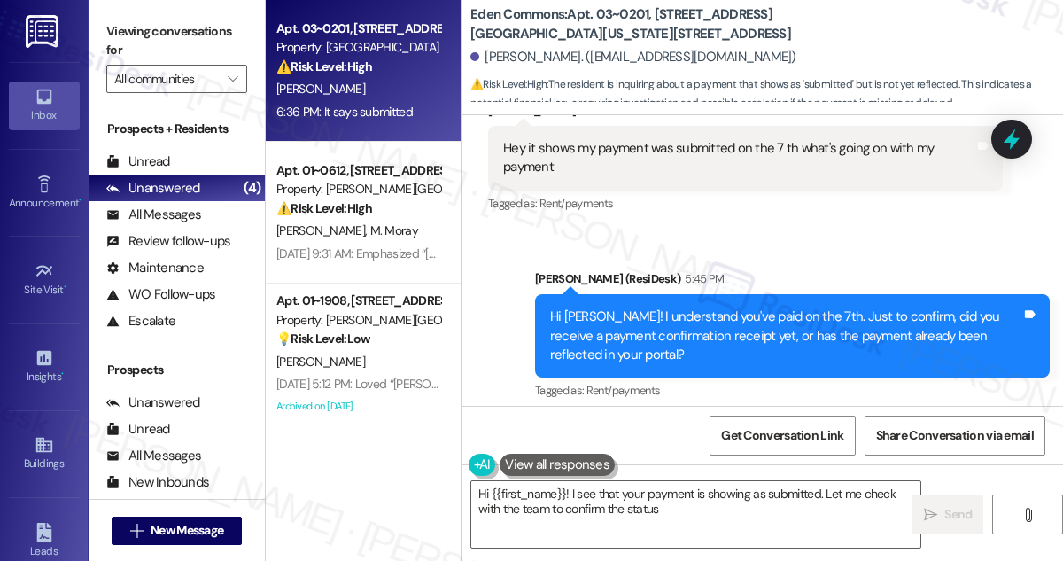
click at [551, 495] on div "It says submitted" at bounding box center [551, 504] width 97 height 19
click at [549, 495] on div "It says submitted" at bounding box center [551, 504] width 97 height 19
click at [643, 307] on div "Hi [PERSON_NAME]! I understand you've paid on the 7th. Just to confirm, did you…" at bounding box center [785, 335] width 471 height 57
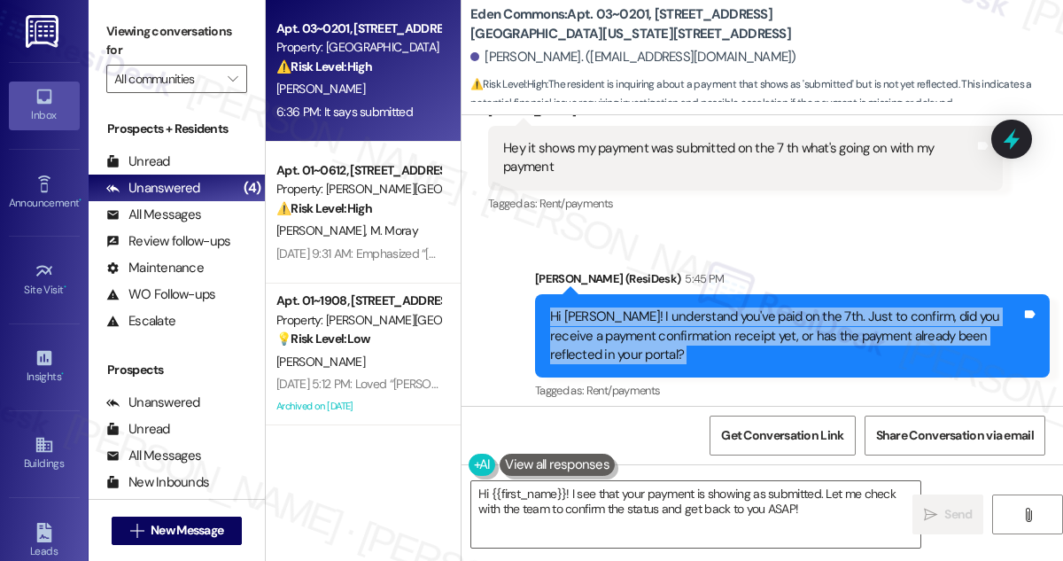
click at [643, 307] on div "Hi [PERSON_NAME]! I understand you've paid on the 7th. Just to confirm, did you…" at bounding box center [785, 335] width 471 height 57
click at [611, 307] on div "Hi [PERSON_NAME]! I understand you've paid on the 7th. Just to confirm, did you…" at bounding box center [785, 335] width 471 height 57
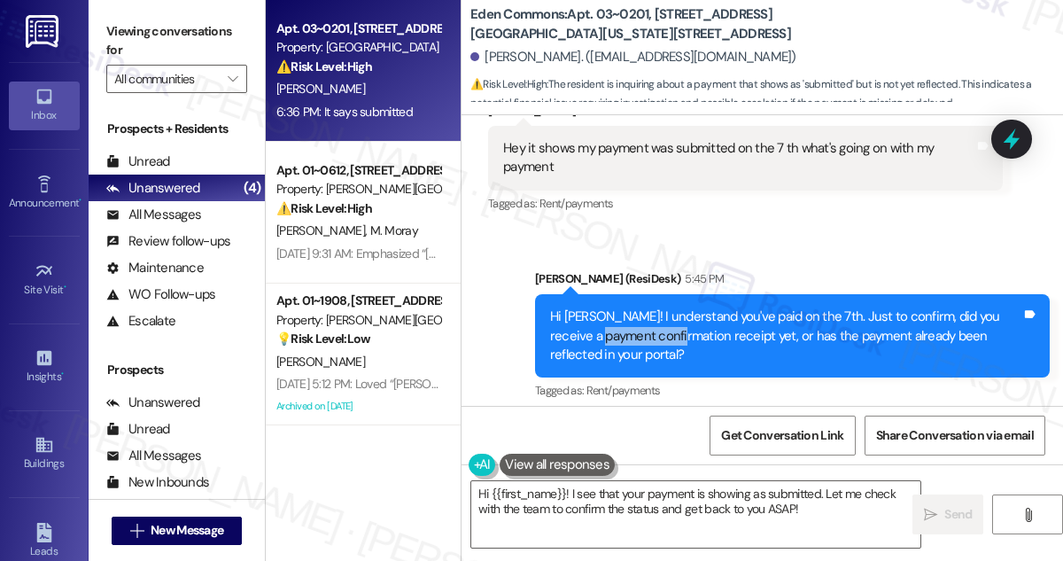
click at [611, 307] on div "Hi [PERSON_NAME]! I understand you've paid on the 7th. Just to confirm, did you…" at bounding box center [785, 335] width 471 height 57
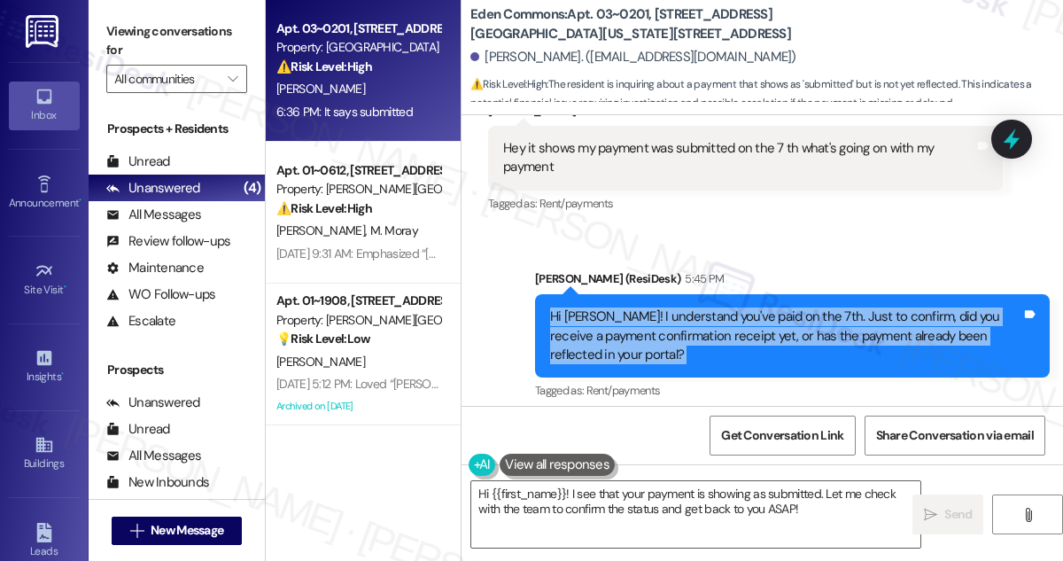
click at [611, 307] on div "Hi [PERSON_NAME]! I understand you've paid on the 7th. Just to confirm, did you…" at bounding box center [785, 335] width 471 height 57
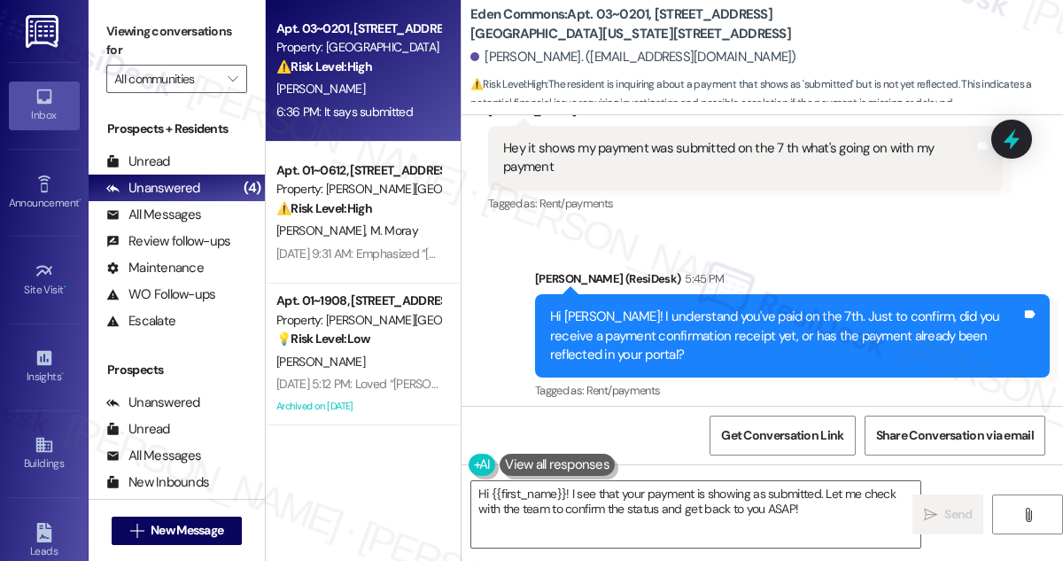
click at [535, 495] on div "It says submitted" at bounding box center [551, 504] width 97 height 19
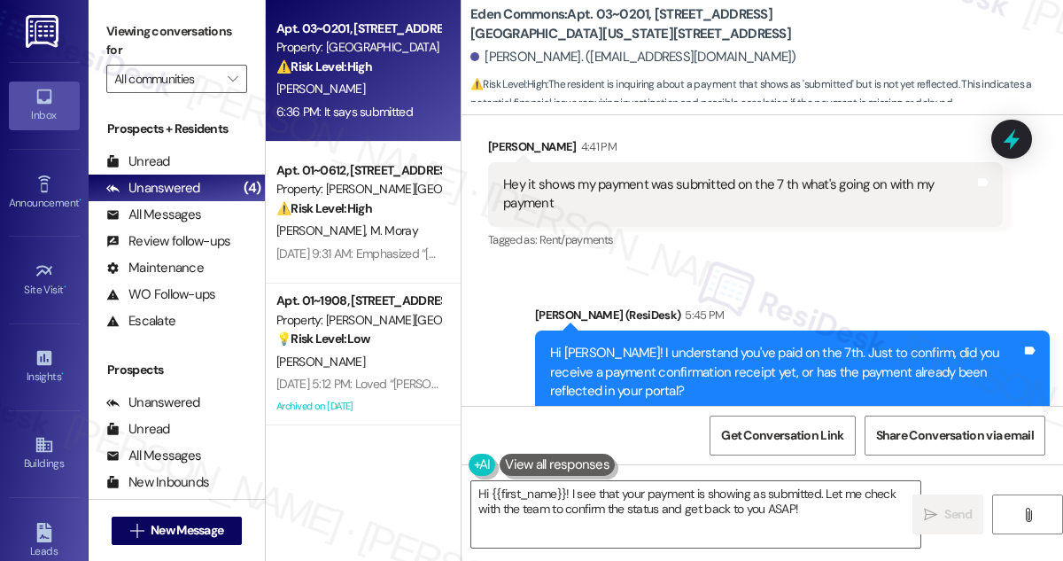
scroll to position [26689, 0]
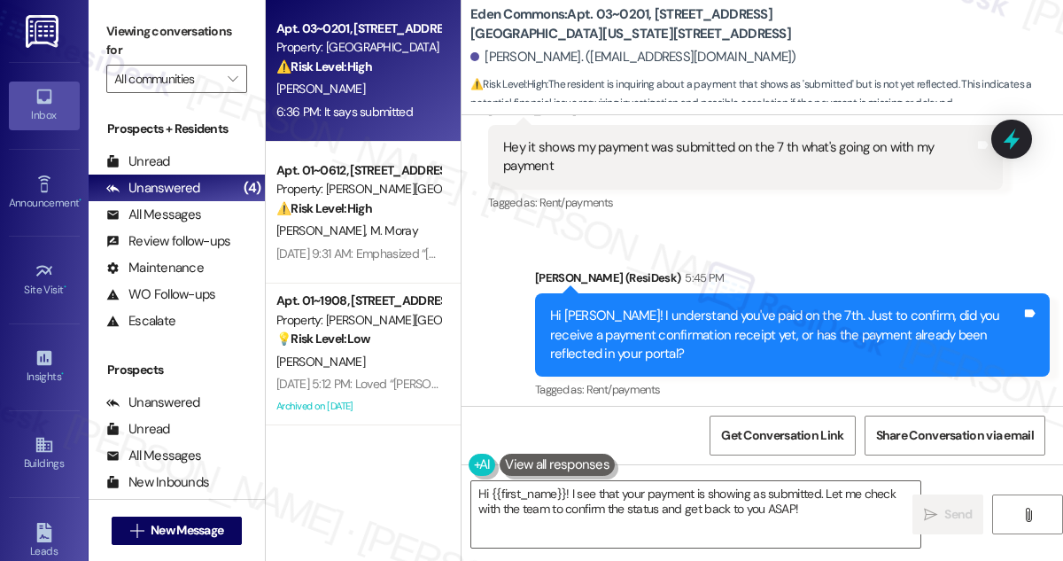
click at [107, 30] on label "Viewing conversations for" at bounding box center [176, 41] width 141 height 47
click at [97, 25] on div "Viewing conversations for All communities " at bounding box center [177, 55] width 176 height 111
click at [569, 493] on textarea "Hi {{first_name}}! I see that your payment is showing as submitted. Let me chec…" at bounding box center [695, 514] width 449 height 66
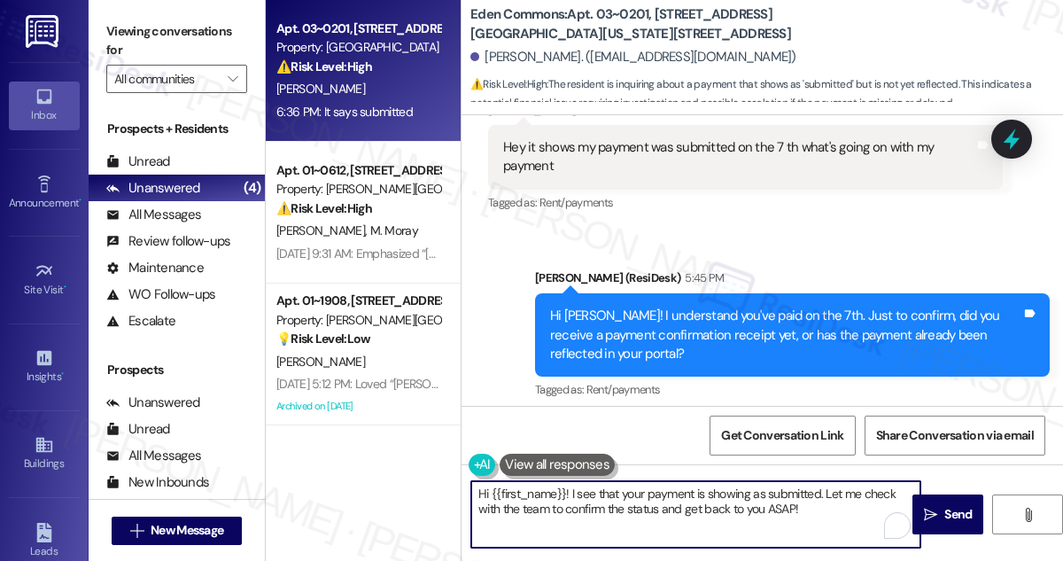
click at [569, 493] on textarea "Hi {{first_name}}! I see that your payment is showing as submitted. Let me chec…" at bounding box center [695, 514] width 449 height 66
click at [562, 494] on div "It says submitted" at bounding box center [551, 503] width 97 height 19
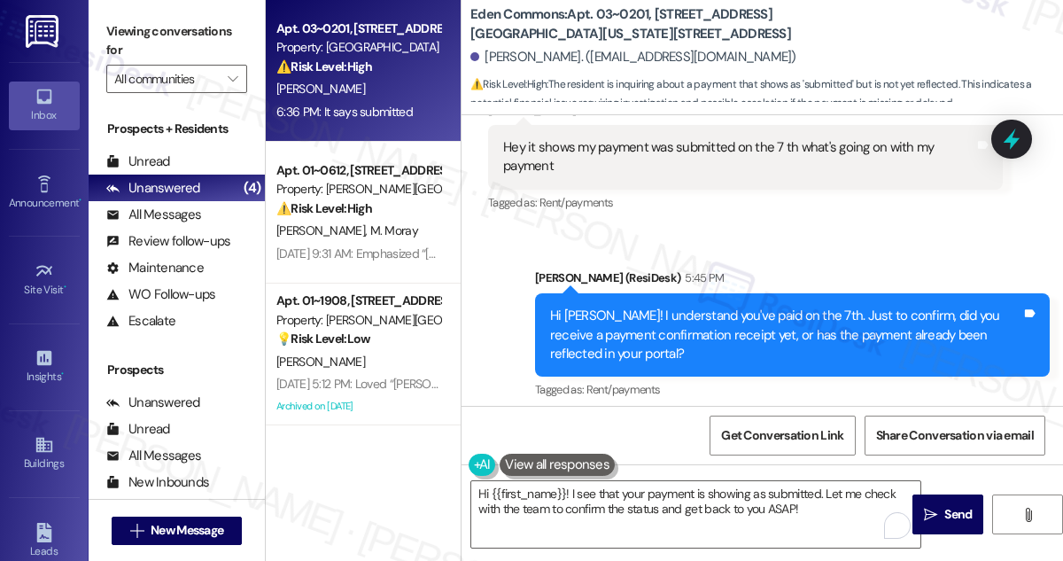
click at [562, 494] on div "It says submitted" at bounding box center [551, 503] width 97 height 19
click at [642, 506] on textarea "Hi {{first_name}}! I see that your payment is showing as submitted. Let me chec…" at bounding box center [695, 514] width 449 height 66
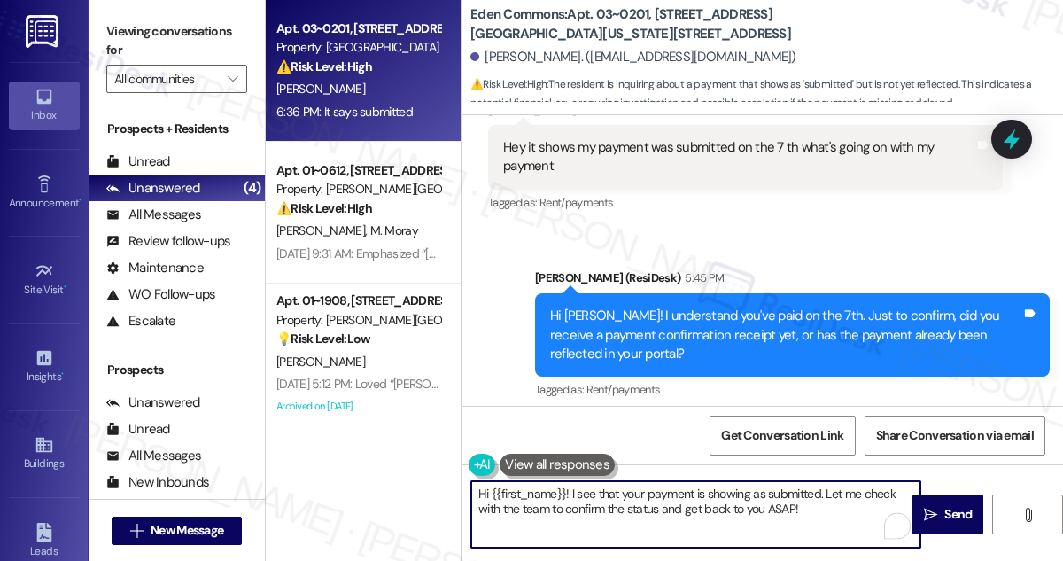
click at [642, 506] on textarea "Hi {{first_name}}! I see that your payment is showing as submitted. Let me chec…" at bounding box center [695, 514] width 449 height 66
click at [762, 501] on textarea "Hi {{first_name}}! I see that your payment is showing as submitted. Let me chec…" at bounding box center [695, 514] width 449 height 66
drag, startPoint x: 823, startPoint y: 505, endPoint x: 465, endPoint y: 497, distance: 358.0
click at [465, 497] on div "Hi {{first_name}}! I see that your payment is showing as submitted. Let me chec…" at bounding box center [687, 514] width 451 height 68
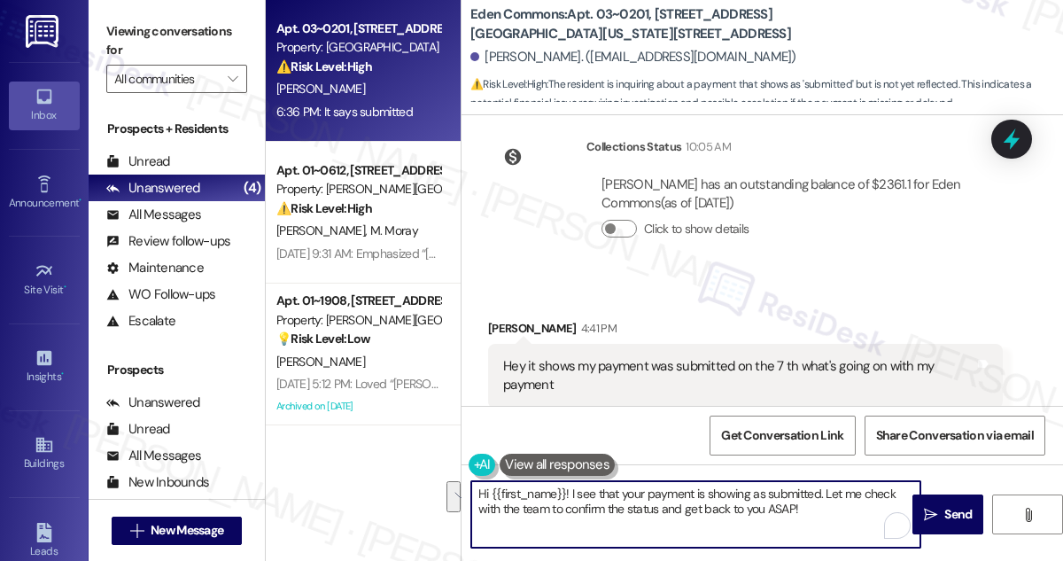
scroll to position [26447, 0]
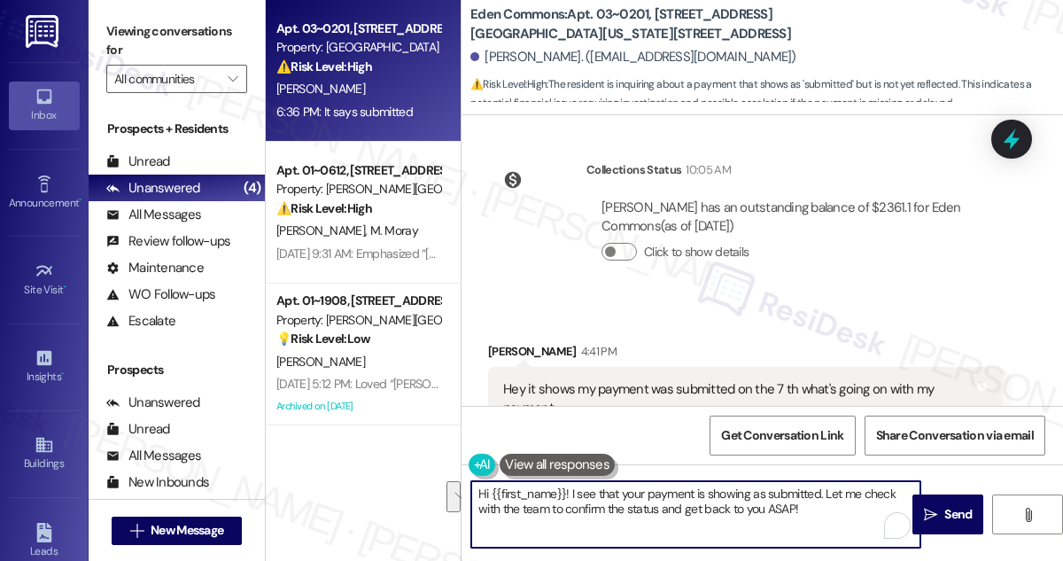
click at [637, 367] on div "Hey it shows my payment was submitted on the 7 th what's going on with my payme…" at bounding box center [745, 399] width 515 height 65
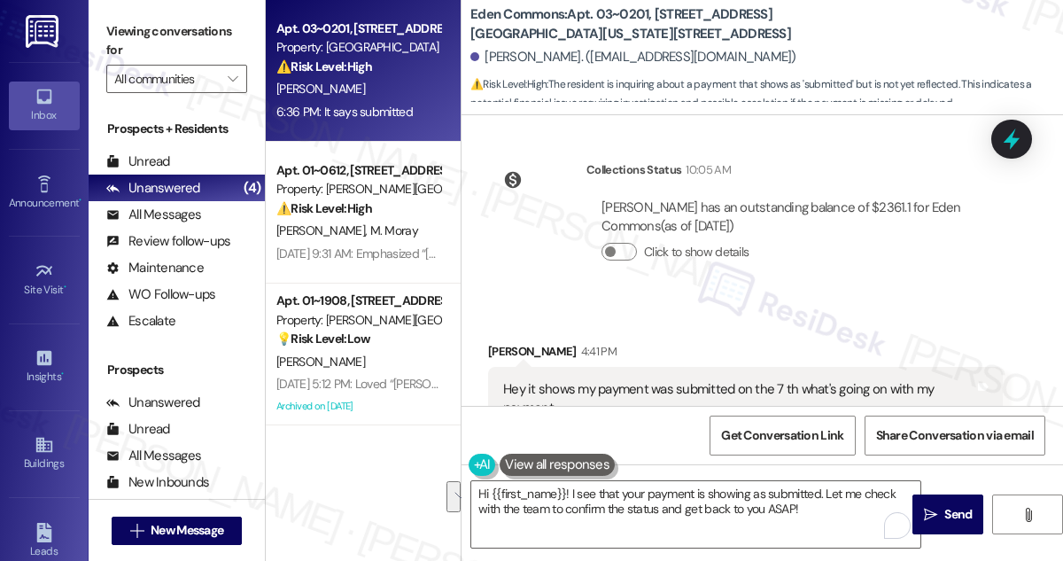
click at [637, 367] on div "Hey it shows my payment was submitted on the 7 th what's going on with my payme…" at bounding box center [745, 399] width 515 height 65
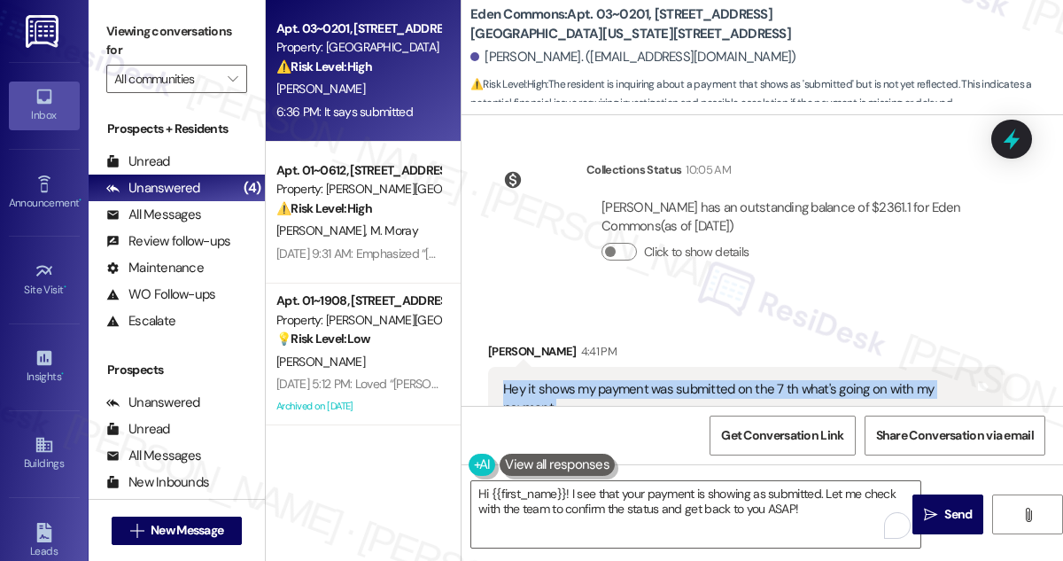
click at [637, 367] on div "Hey it shows my payment was submitted on the 7 th what's going on with my payme…" at bounding box center [745, 399] width 515 height 65
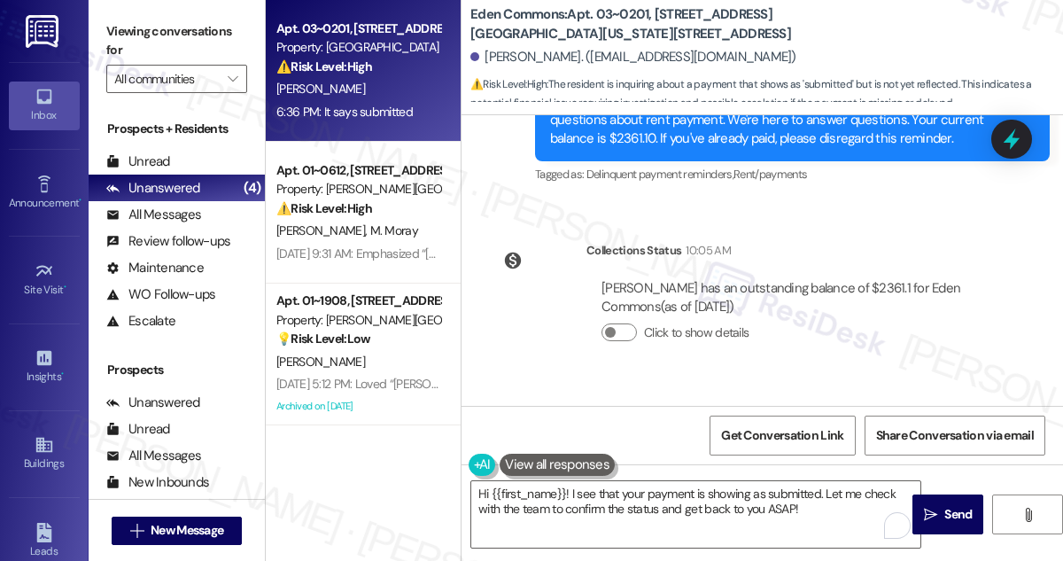
scroll to position [26287, 0]
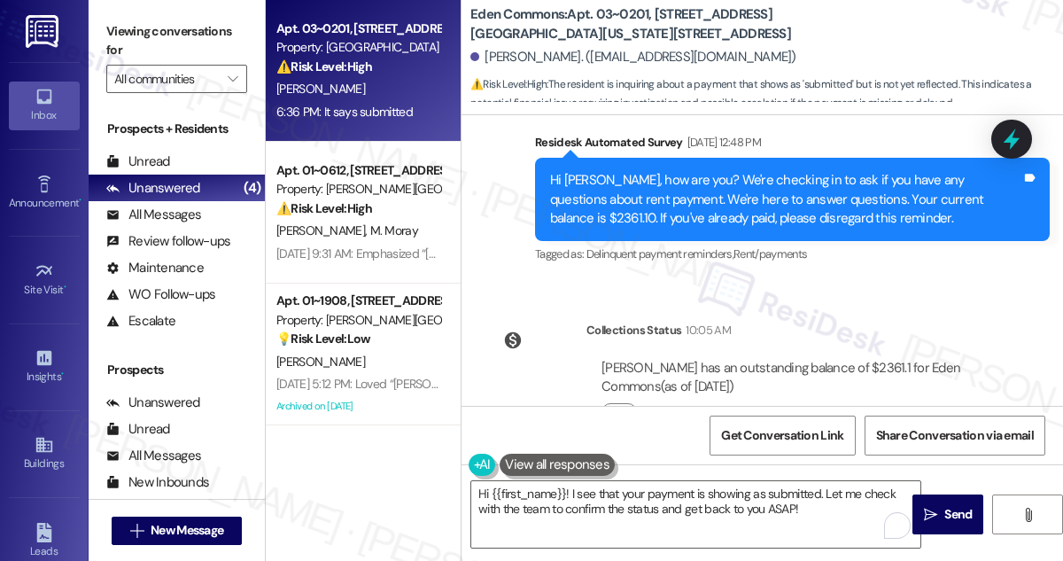
click at [865, 359] on div "[PERSON_NAME] has an outstanding balance of $2361.1 for Eden Commons (as of [DA…" at bounding box center [795, 378] width 386 height 38
click at [874, 359] on div "[PERSON_NAME] has an outstanding balance of $2361.1 for Eden Commons (as of [DA…" at bounding box center [795, 378] width 386 height 38
click at [873, 359] on div "[PERSON_NAME] has an outstanding balance of $2361.1 for Eden Commons (as of [DA…" at bounding box center [795, 378] width 386 height 38
click at [869, 359] on div "[PERSON_NAME] has an outstanding balance of $2361.1 for Eden Commons (as of [DA…" at bounding box center [795, 378] width 386 height 38
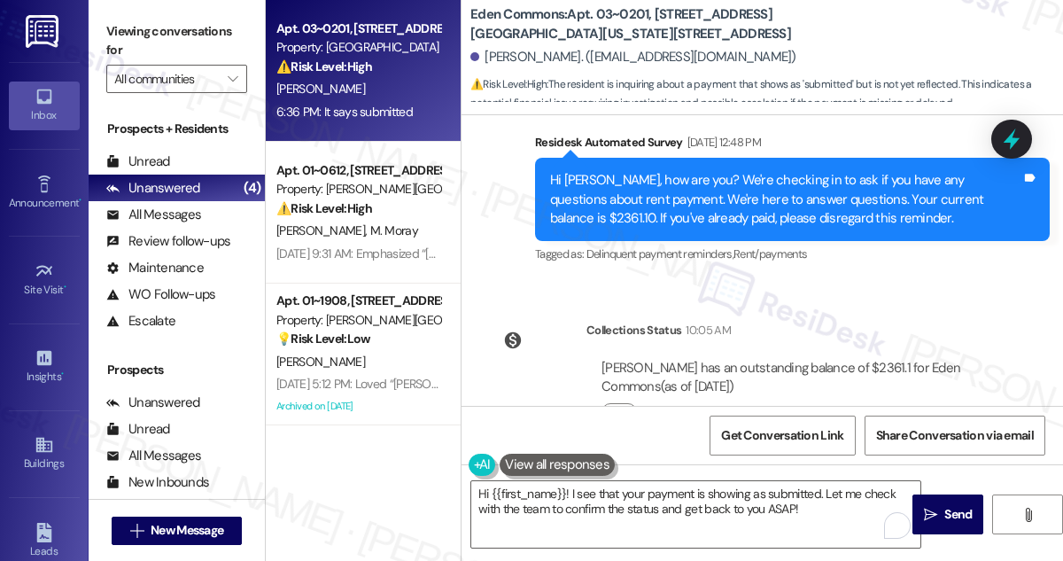
click at [877, 359] on div "[PERSON_NAME] has an outstanding balance of $2361.1 for Eden Commons (as of [DA…" at bounding box center [795, 378] width 386 height 38
click at [876, 359] on div "[PERSON_NAME] has an outstanding balance of $2361.1 for Eden Commons (as of [DA…" at bounding box center [795, 378] width 386 height 38
click at [869, 359] on div "[PERSON_NAME] has an outstanding balance of $2361.1 for Eden Commons (as of [DA…" at bounding box center [795, 378] width 386 height 38
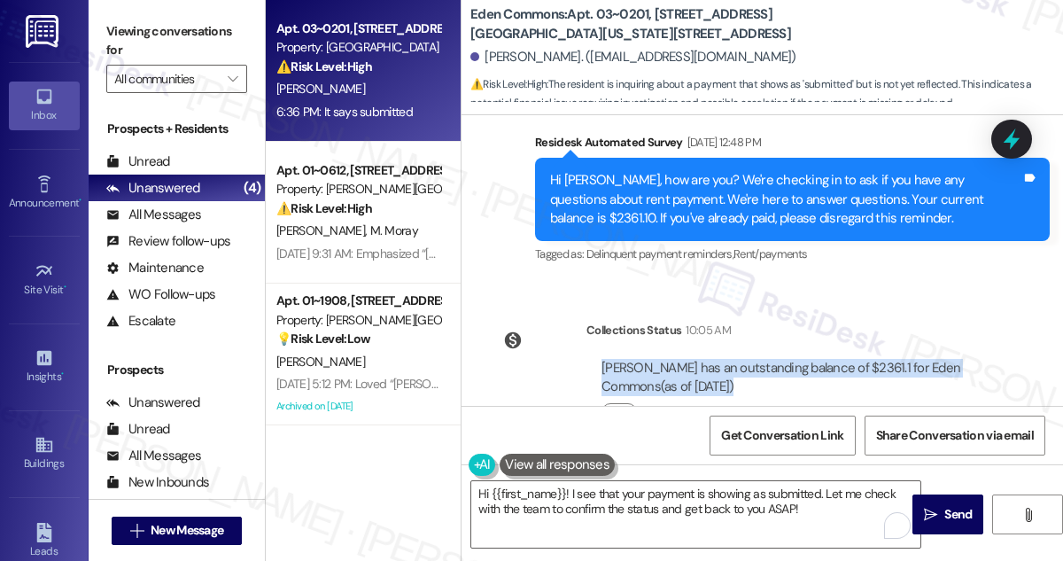
click at [753, 359] on div "[PERSON_NAME] has an outstanding balance of $2361.1 for Eden Commons (as of [DA…" at bounding box center [795, 378] width 386 height 38
click at [620, 403] on button "Click to show details" at bounding box center [619, 412] width 35 height 18
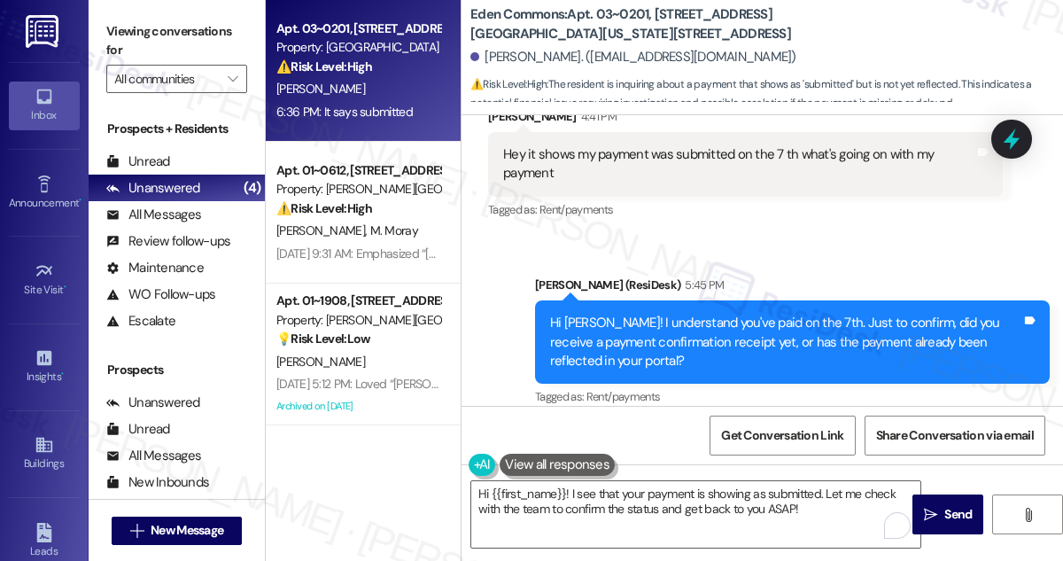
scroll to position [26955, 0]
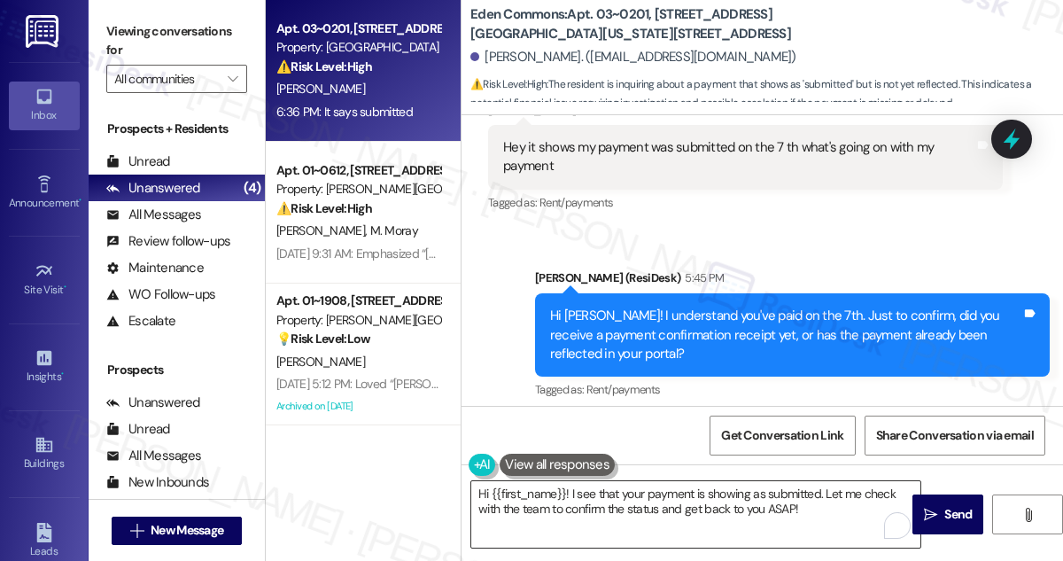
click at [579, 501] on textarea "Hi {{first_name}}! I see that your payment is showing as submitted. Let me chec…" at bounding box center [695, 514] width 449 height 66
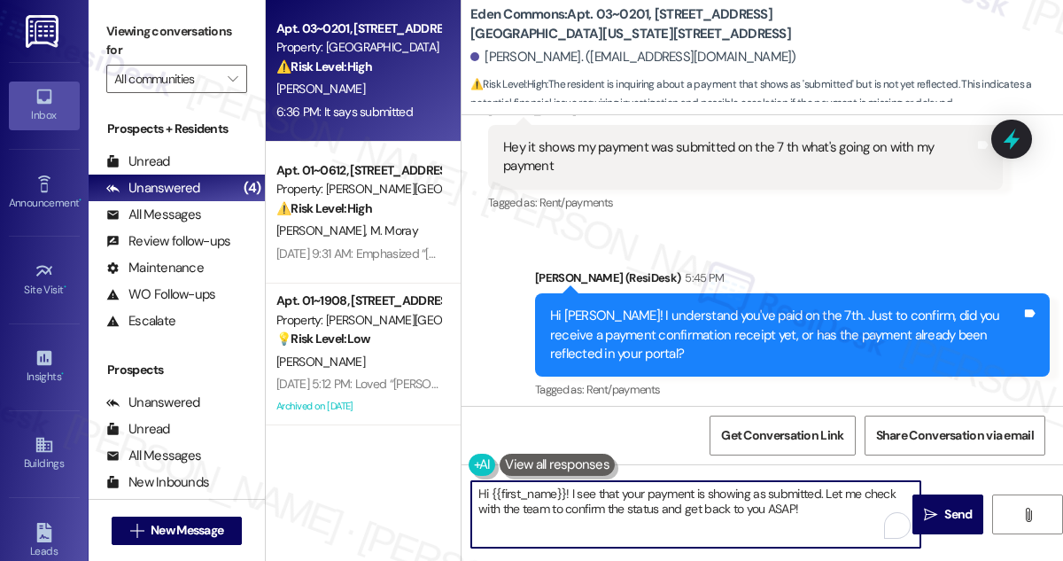
click at [579, 501] on textarea "Hi {{first_name}}! I see that your payment is showing as submitted. Let me chec…" at bounding box center [695, 514] width 449 height 66
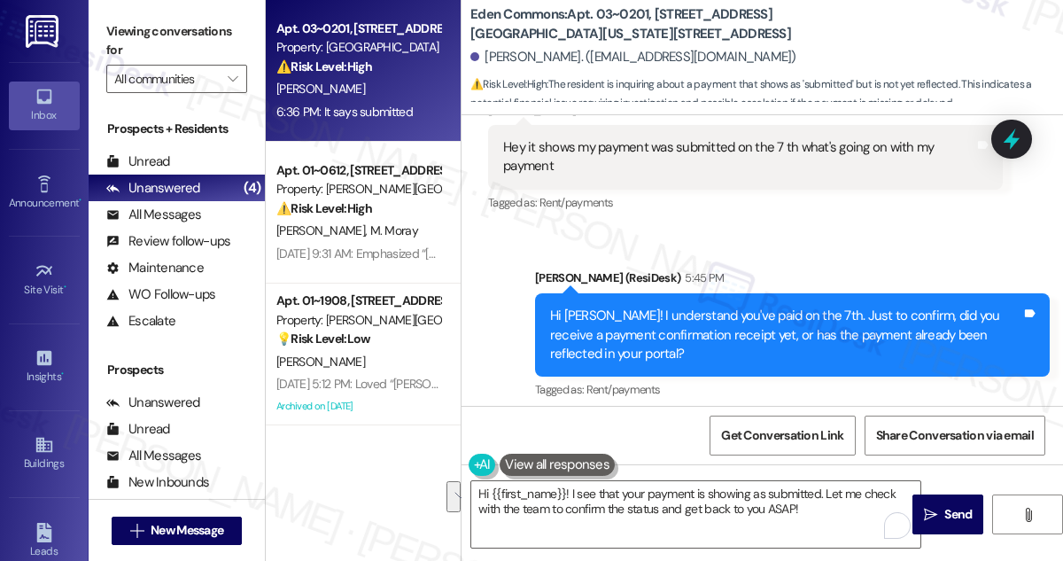
click at [132, 13] on div "Viewing conversations for All communities " at bounding box center [177, 55] width 176 height 111
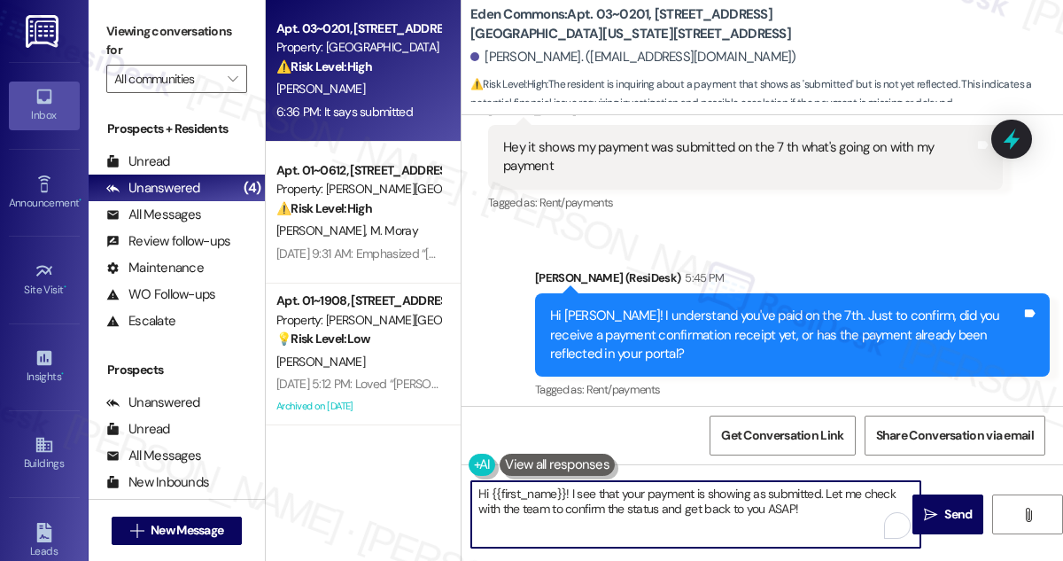
click at [787, 516] on textarea "Hi {{first_name}}! I see that your payment is showing as submitted. Let me chec…" at bounding box center [695, 514] width 449 height 66
drag, startPoint x: 829, startPoint y: 514, endPoint x: 465, endPoint y: 493, distance: 364.7
click at [465, 493] on div "Hi {{first_name}}! I see that your payment is showing as submitted. Let me chec…" at bounding box center [687, 514] width 451 height 68
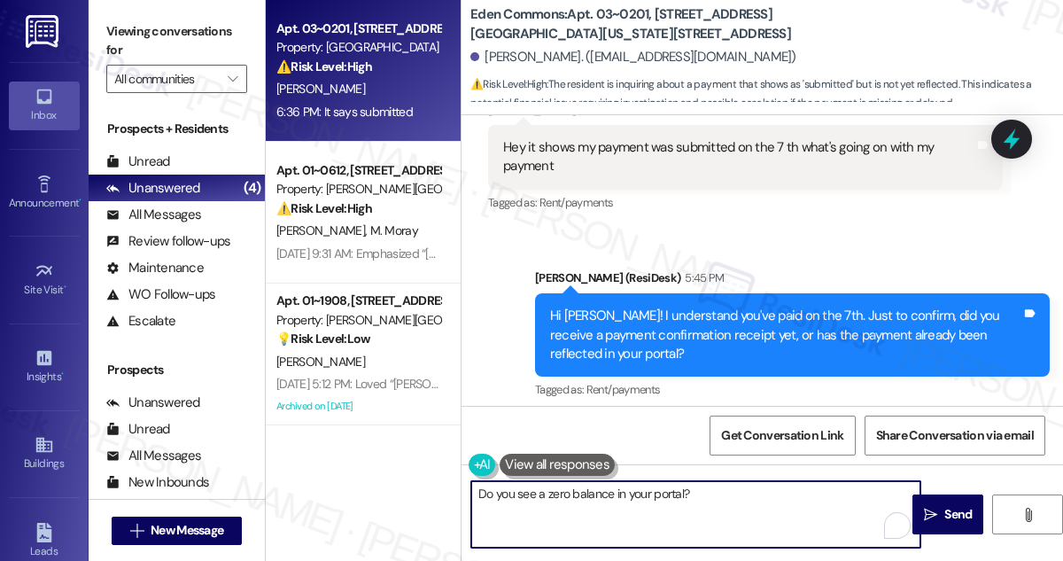
click at [477, 491] on textarea "Do you see a zero balance in your portal?" at bounding box center [695, 514] width 449 height 66
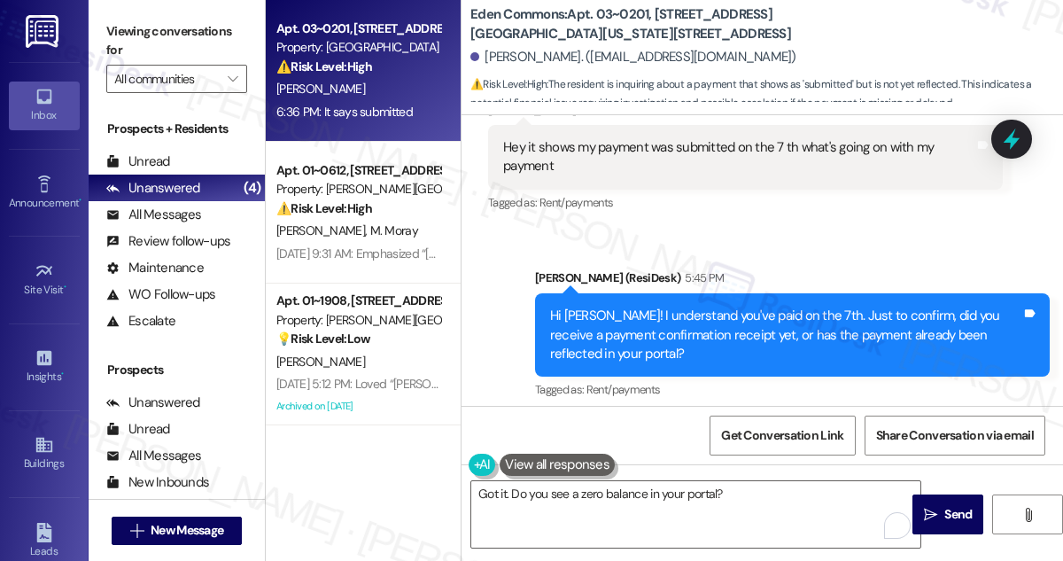
click at [111, 42] on label "Viewing conversations for" at bounding box center [176, 41] width 141 height 47
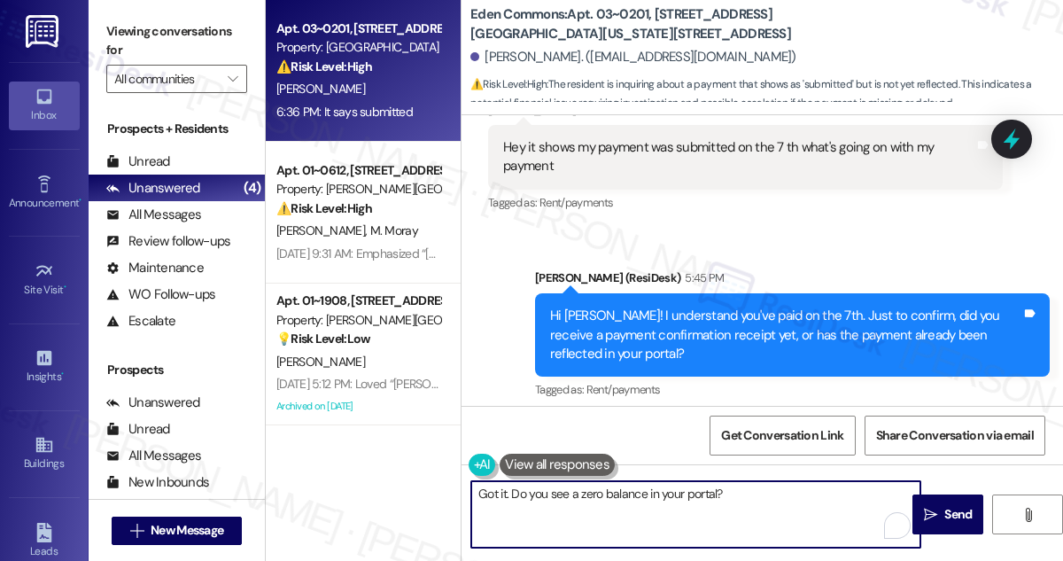
click at [720, 485] on textarea "Got it. Do you see a zero balance in your portal?" at bounding box center [695, 514] width 449 height 66
click at [749, 493] on textarea "Got it. Do you see a zero balance in your portal?" at bounding box center [695, 514] width 449 height 66
click at [749, 492] on textarea "Got it. Do you see a zero balance in your portal?" at bounding box center [695, 514] width 449 height 66
drag, startPoint x: 802, startPoint y: 525, endPoint x: 683, endPoint y: 496, distance: 122.3
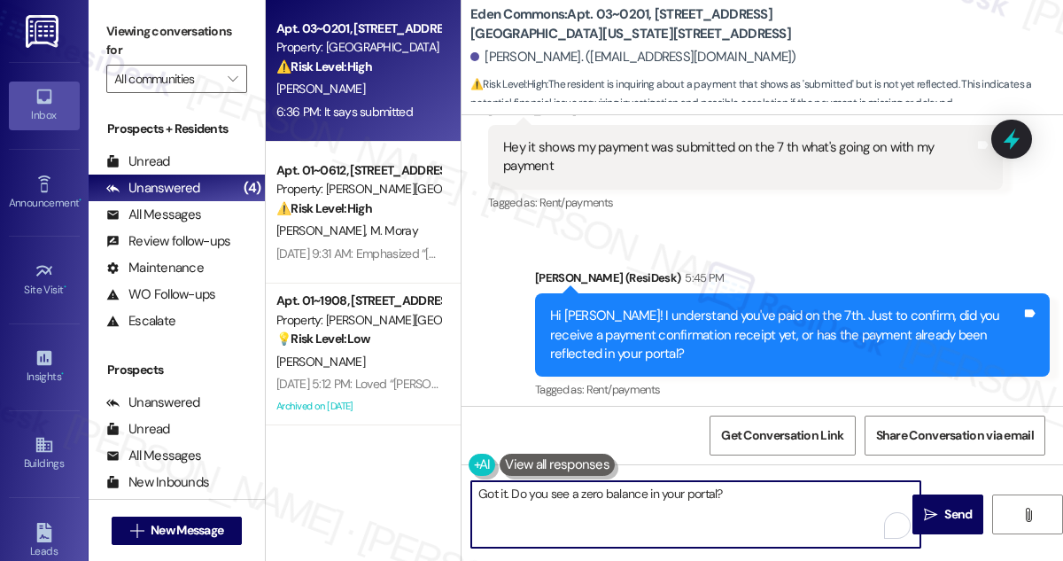
click at [683, 496] on textarea "Got it. Do you see a zero balance in your portal?" at bounding box center [695, 514] width 449 height 66
click at [730, 493] on textarea "Got it. Do you see a zero balance in your portal?" at bounding box center [695, 514] width 449 height 66
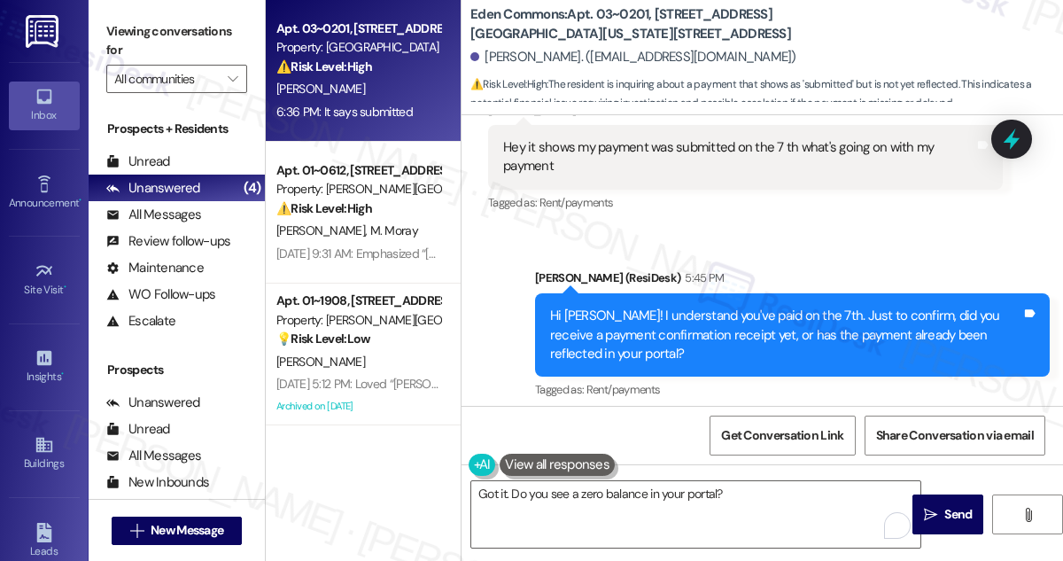
click at [113, 35] on label "Viewing conversations for" at bounding box center [176, 41] width 141 height 47
click at [539, 499] on textarea "Got it. Do you see a zero balance in your portal?" at bounding box center [695, 514] width 449 height 66
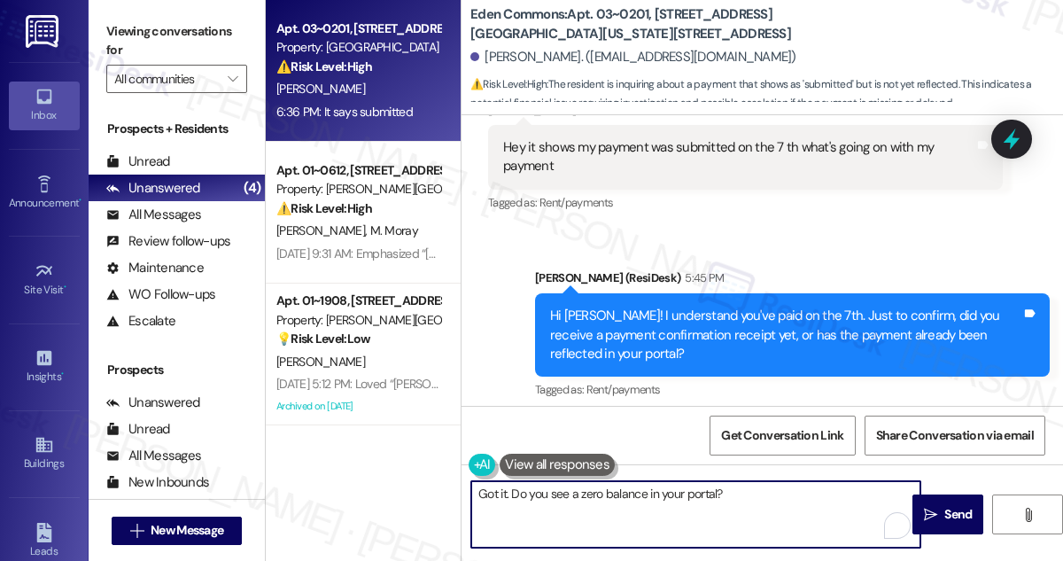
click at [539, 499] on textarea "Got it. Do you see a zero balance in your portal?" at bounding box center [695, 514] width 449 height 66
paste textarea "reat! Thanks for confirming. If you have any questions or concerns in the futur…"
click at [555, 512] on textarea "Great! Thanks for confirming. If you have any questions or concerns in the futu…" at bounding box center [695, 514] width 449 height 66
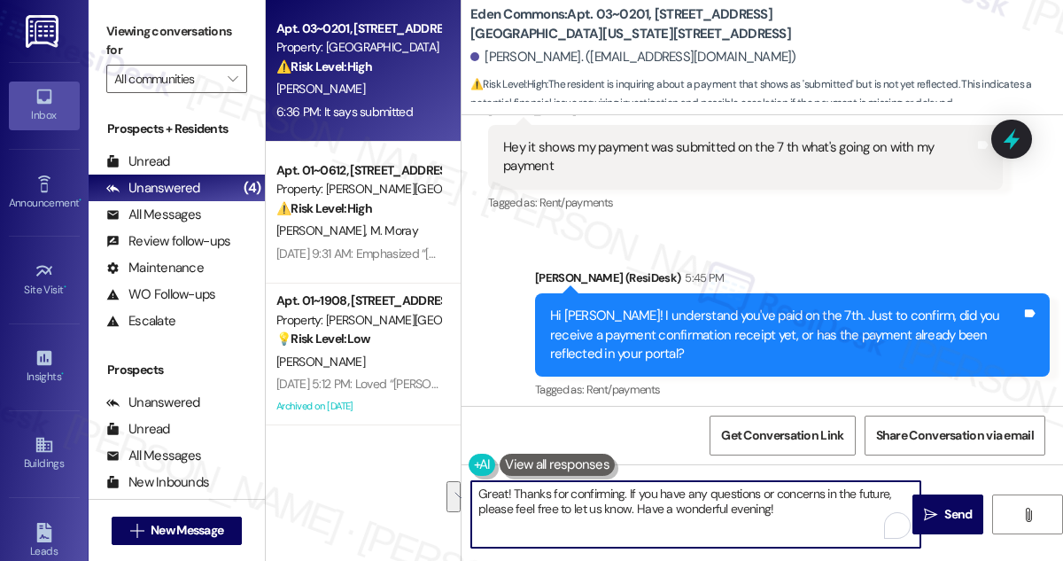
click at [772, 519] on textarea "Great! Thanks for confirming. If you have any questions or concerns in the futu…" at bounding box center [695, 514] width 449 height 66
click at [787, 521] on textarea "Great! Thanks for confirming. If you have any questions or concerns in the futu…" at bounding box center [695, 514] width 449 height 66
drag, startPoint x: 780, startPoint y: 509, endPoint x: 642, endPoint y: 507, distance: 137.3
click at [642, 507] on textarea "Great! Thanks for confirming. If you have any questions or concerns in the futu…" at bounding box center [695, 514] width 449 height 66
click at [796, 516] on textarea "Great! Thanks for confirming. If you have any questions or concerns in the futu…" at bounding box center [695, 514] width 449 height 66
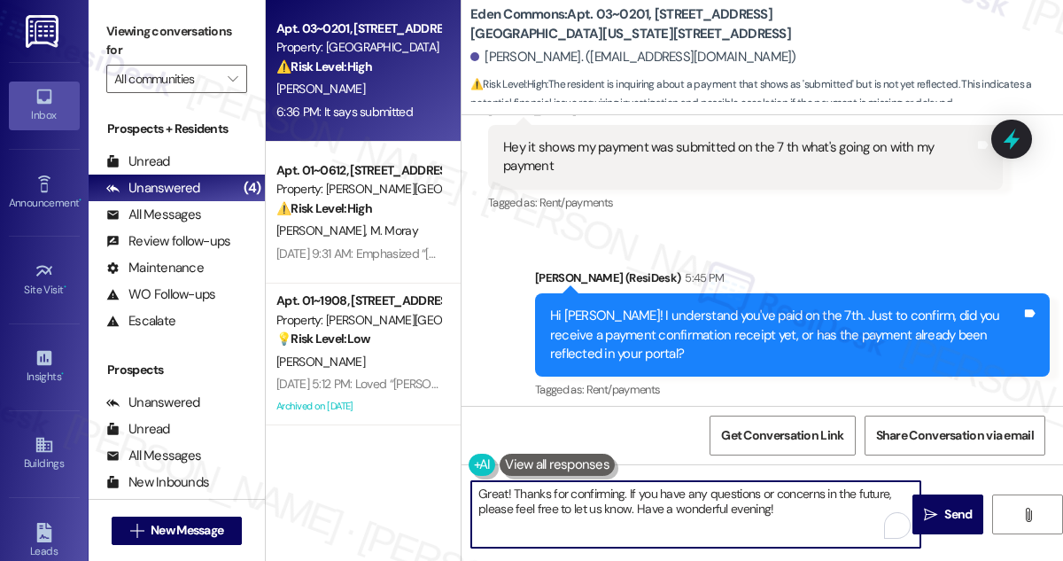
click at [627, 497] on textarea "Great! Thanks for confirming. If you have any questions or concerns in the futu…" at bounding box center [695, 514] width 449 height 66
click at [805, 416] on div "Received via SMS [PERSON_NAME] 6:36 PM It says submitted Tags and notes Tagged …" at bounding box center [763, 491] width 602 height 150
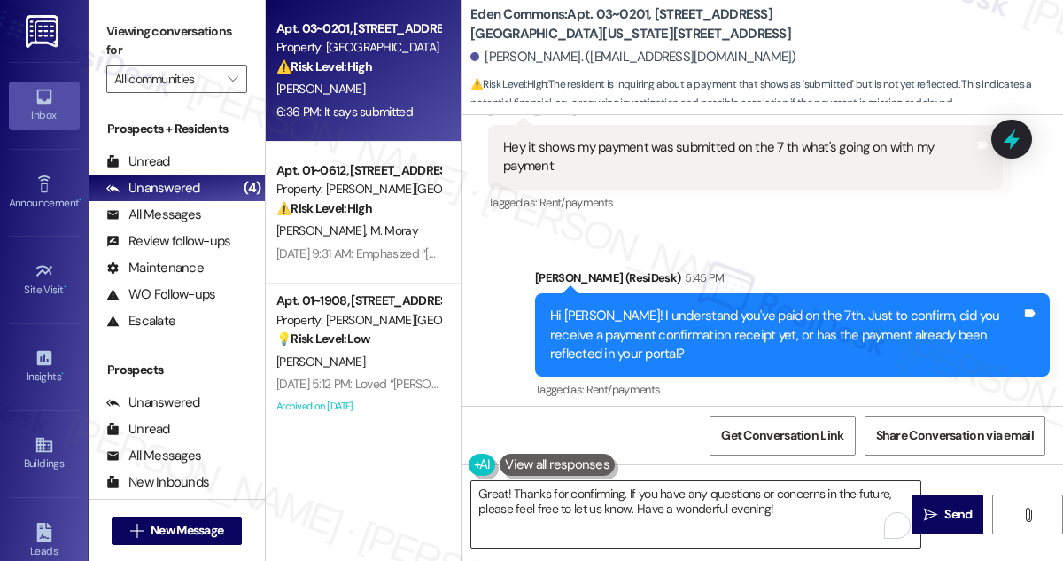
click at [733, 527] on textarea "Great! Thanks for confirming. If you have any questions or concerns in the futu…" at bounding box center [695, 514] width 449 height 66
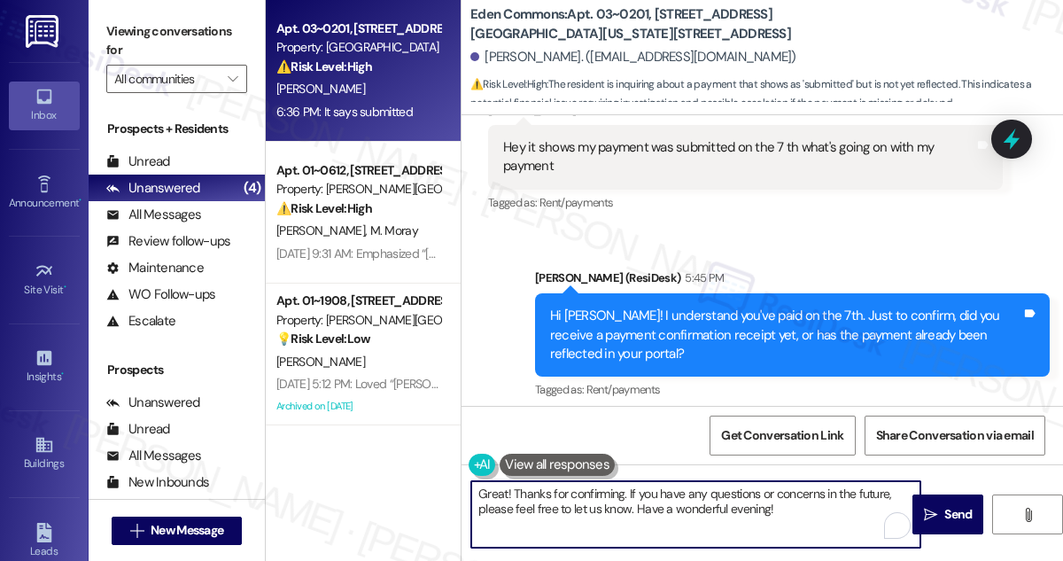
click at [733, 527] on textarea "Great! Thanks for confirming. If you have any questions or concerns in the futu…" at bounding box center [695, 514] width 449 height 66
click at [822, 518] on textarea "Great! Thanks for confirming. If you have any questions or concerns in the futu…" at bounding box center [695, 514] width 449 height 66
click at [571, 494] on div "It says submitted" at bounding box center [551, 503] width 97 height 19
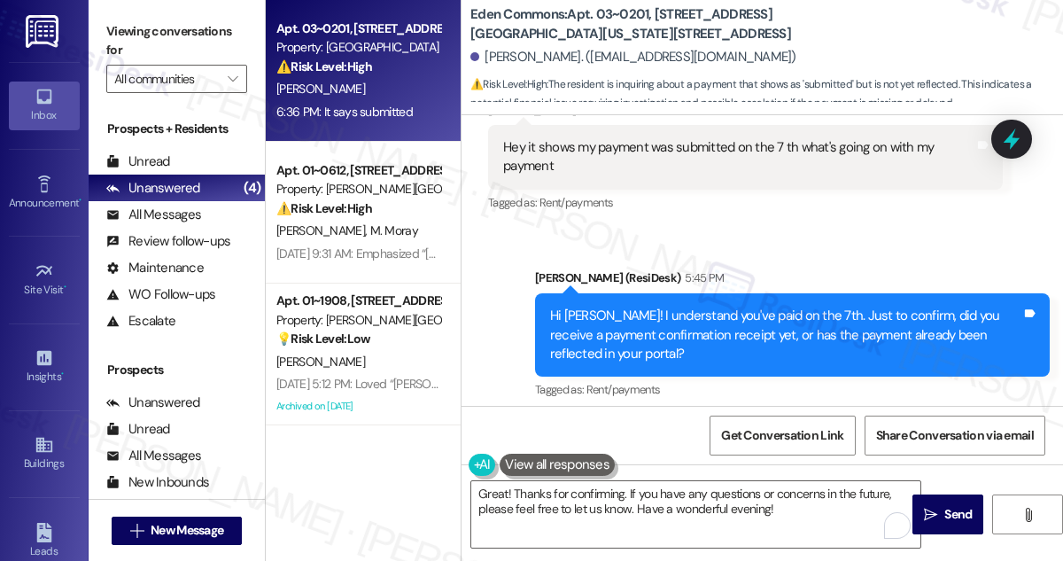
click at [571, 494] on div "It says submitted" at bounding box center [551, 503] width 97 height 19
click at [811, 416] on div "Received via SMS [PERSON_NAME] 6:36 PM It says submitted Tags and notes Tagged …" at bounding box center [763, 491] width 602 height 150
click at [702, 488] on textarea "Great! Thanks for confirming. If you have any questions or concerns in the futu…" at bounding box center [695, 514] width 449 height 66
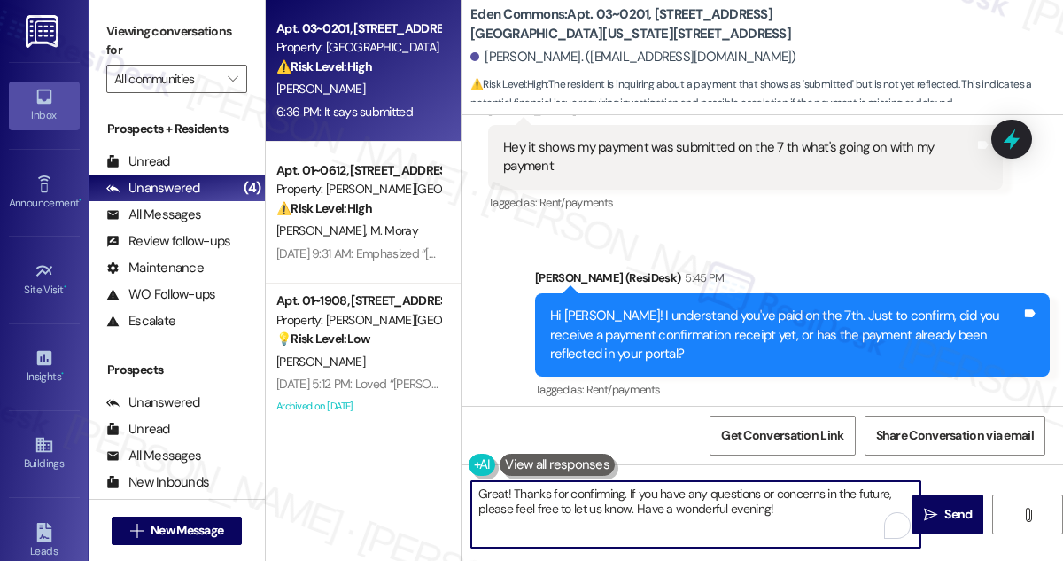
click at [702, 488] on textarea "Great! Thanks for confirming. If you have any questions or concerns in the futu…" at bounding box center [695, 514] width 449 height 66
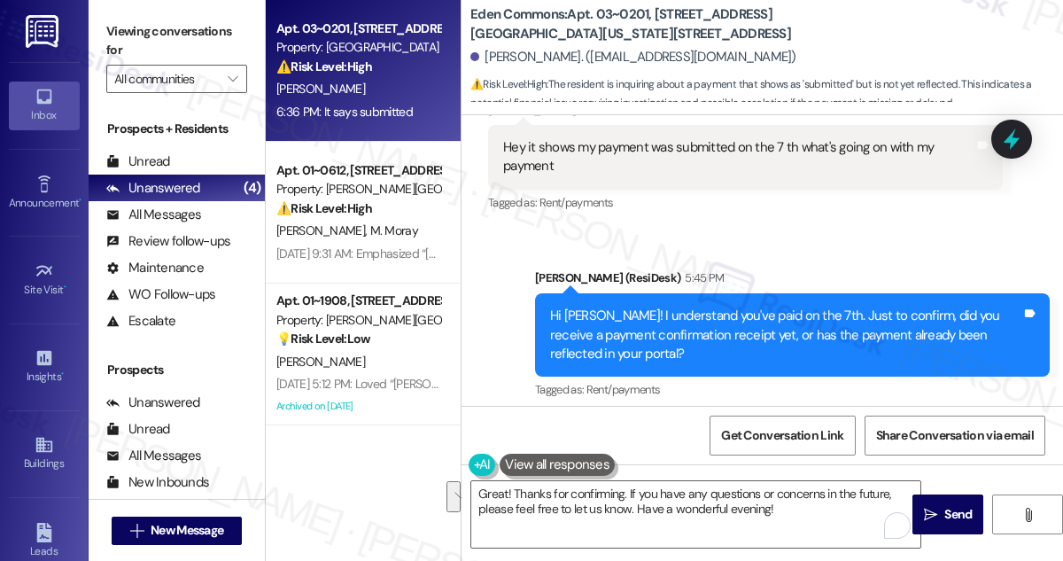
click at [808, 416] on div "Received via SMS [PERSON_NAME] 6:36 PM It says submitted Tags and notes Tagged …" at bounding box center [763, 491] width 602 height 150
click at [789, 509] on textarea "Great! Thanks for confirming. If you have any questions or concerns in the futu…" at bounding box center [695, 514] width 449 height 66
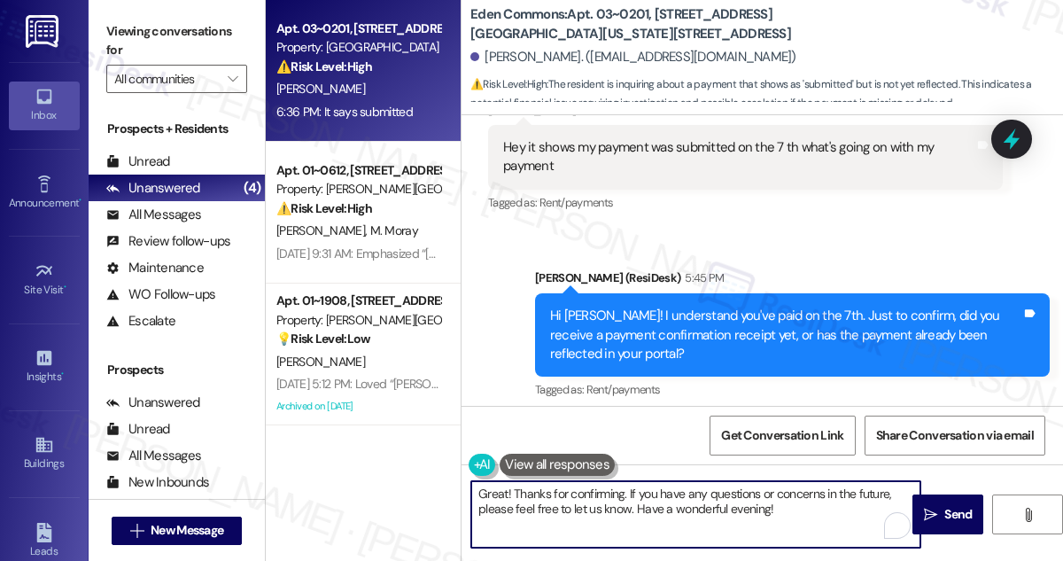
click at [690, 416] on div "Received via SMS [PERSON_NAME] 6:36 PM It says submitted Tags and notes Tagged …" at bounding box center [763, 491] width 602 height 150
drag, startPoint x: 628, startPoint y: 487, endPoint x: 799, endPoint y: 506, distance: 172.0
click at [799, 506] on textarea "Great! Thanks for confirming. If you have any questions or concerns in the futu…" at bounding box center [695, 514] width 449 height 66
click at [816, 506] on textarea "Great! Thanks for confirming. If you have any questions or concerns in the futu…" at bounding box center [695, 514] width 449 height 66
click at [862, 495] on textarea "Great! Thanks for confirming. If you have any questions or concerns in the futu…" at bounding box center [695, 514] width 449 height 66
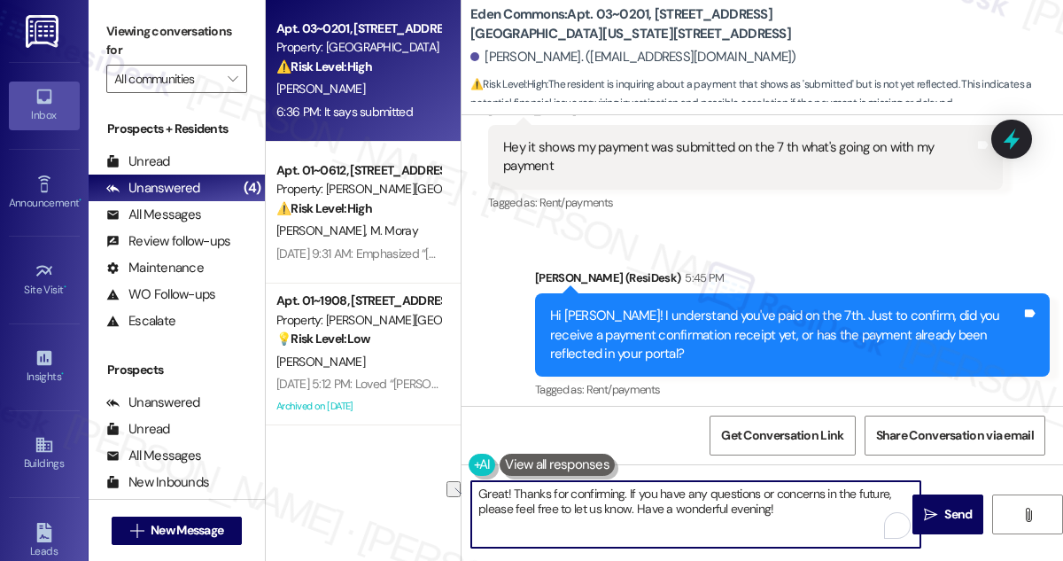
drag, startPoint x: 824, startPoint y: 493, endPoint x: 885, endPoint y: 490, distance: 61.2
click at [886, 491] on textarea "Great! Thanks for confirming. If you have any questions or concerns in the futu…" at bounding box center [695, 514] width 449 height 66
click at [819, 500] on textarea "Great! Thanks for confirming. If you have any questions or concerns, please fee…" at bounding box center [695, 514] width 449 height 66
type textarea "Great! Thanks for confirming. If you have any questions or concerns, please fee…"
click at [941, 502] on button " Send" at bounding box center [947, 514] width 71 height 40
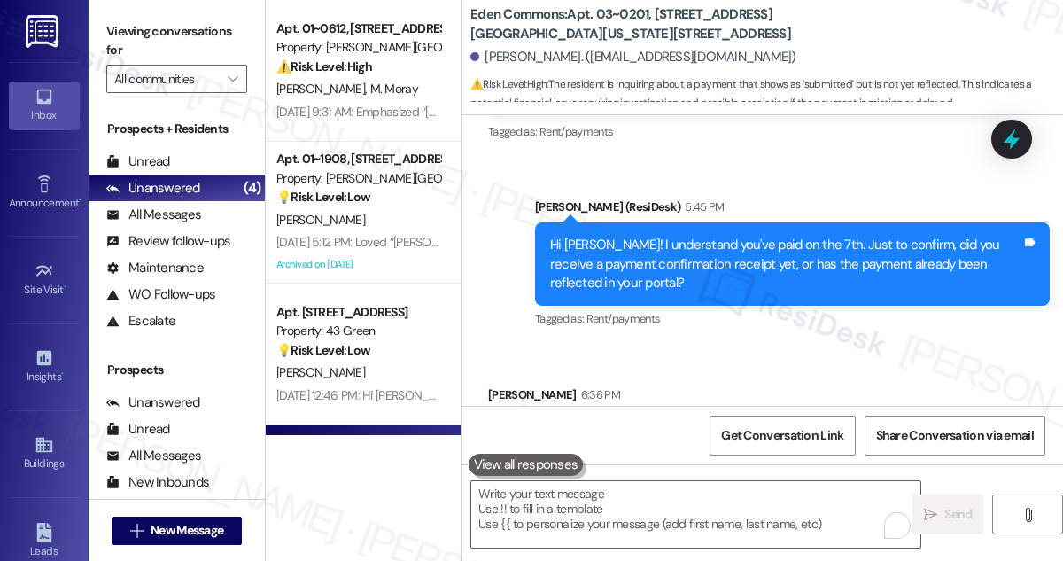
scroll to position [27097, 0]
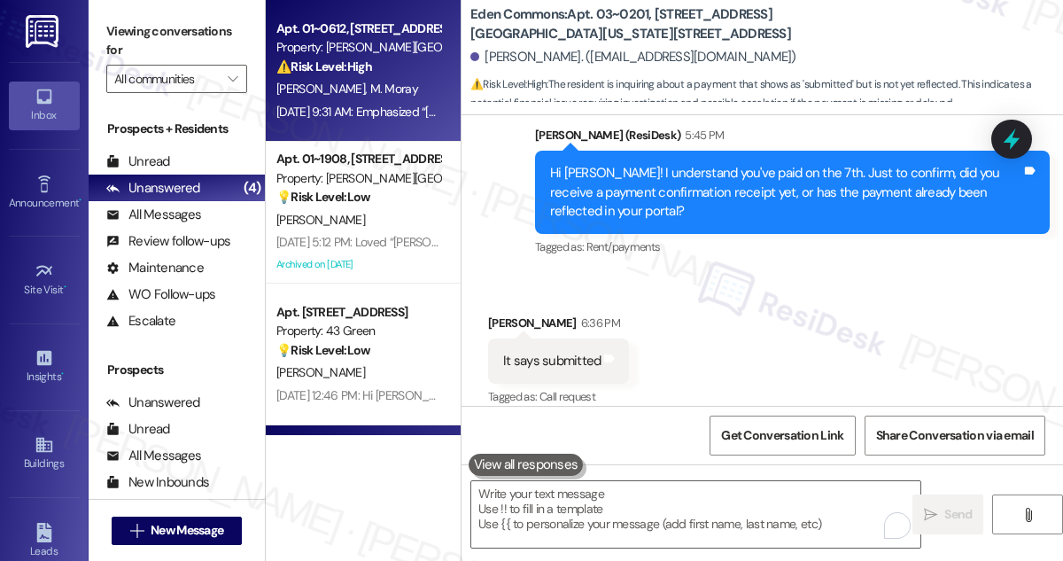
click at [357, 112] on div "[DATE] 9:31 AM: Emphasized “[PERSON_NAME] ([PERSON_NAME][GEOGRAPHIC_DATA]): Hi …" at bounding box center [601, 112] width 651 height 16
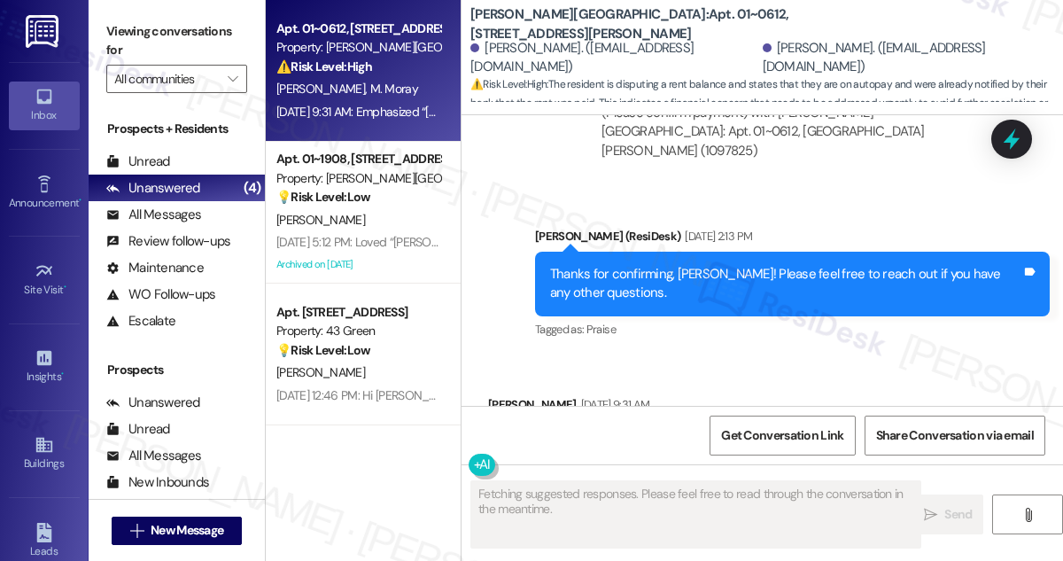
scroll to position [5824, 0]
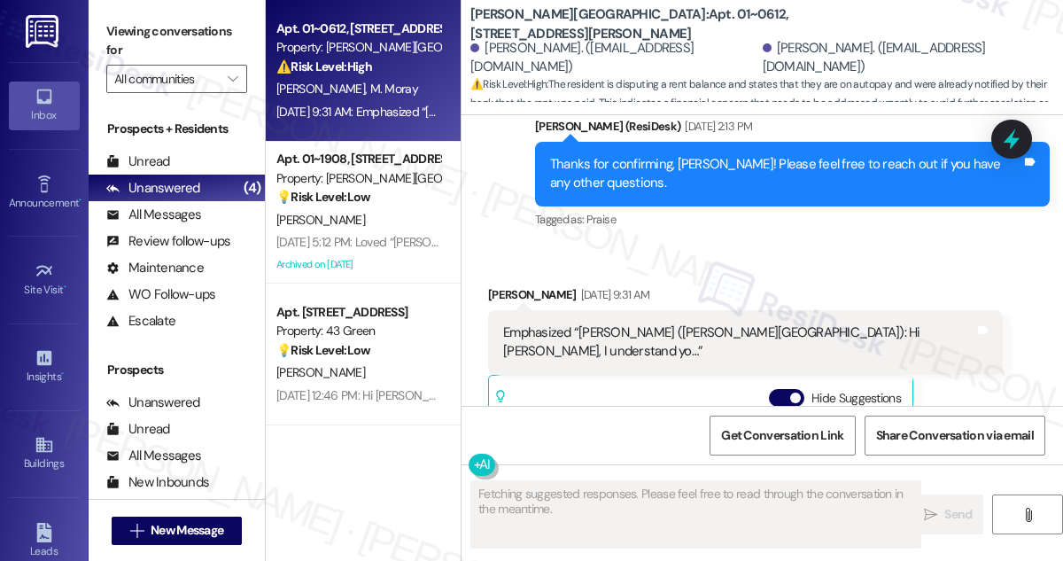
click at [555, 323] on div "Emphasized “[PERSON_NAME] ([PERSON_NAME][GEOGRAPHIC_DATA]): Hi [PERSON_NAME], I…" at bounding box center [738, 342] width 471 height 38
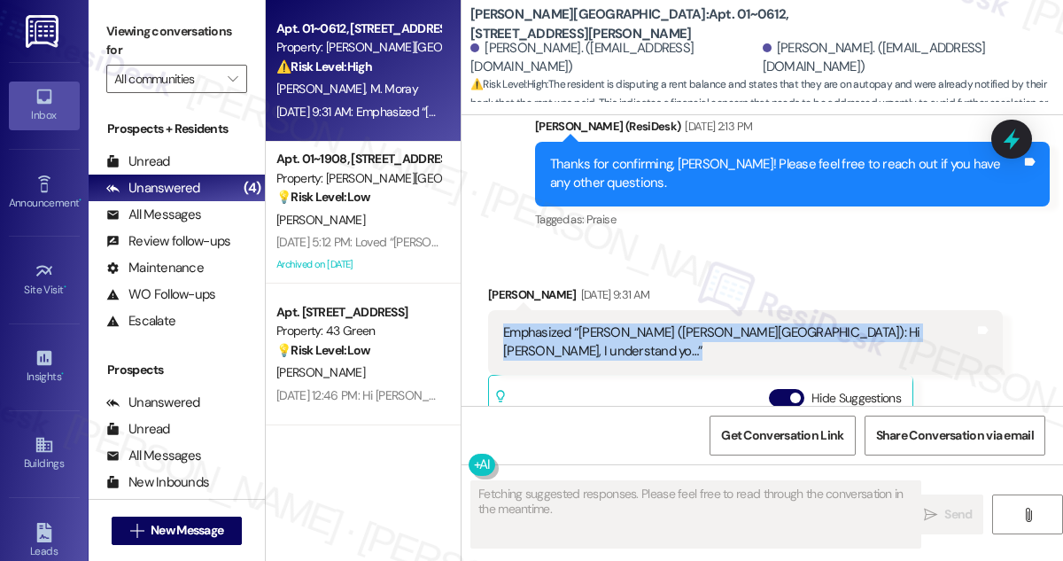
click at [555, 323] on div "Emphasized “[PERSON_NAME] ([PERSON_NAME][GEOGRAPHIC_DATA]): Hi [PERSON_NAME], I…" at bounding box center [738, 342] width 471 height 38
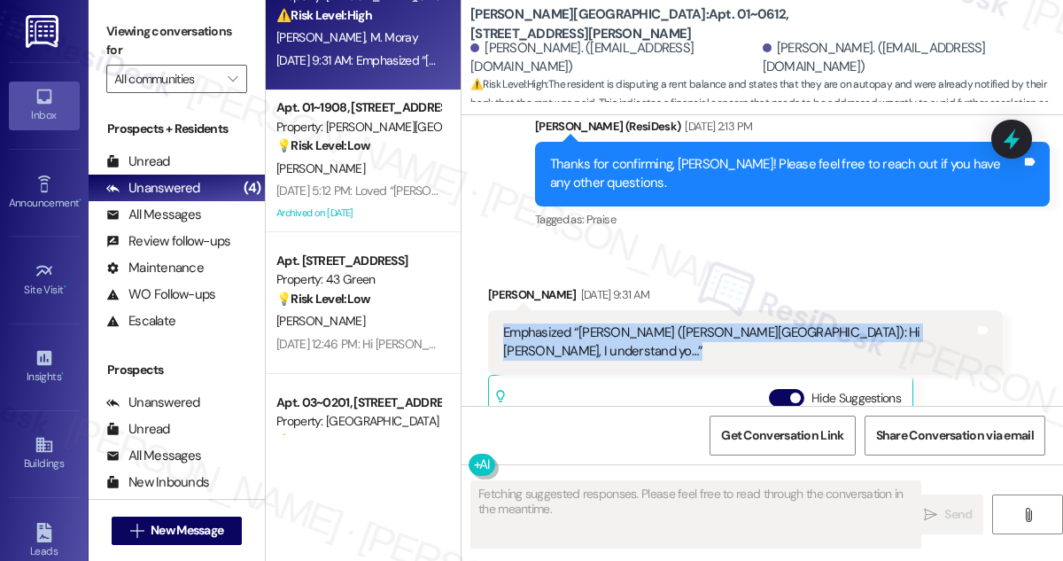
scroll to position [132, 0]
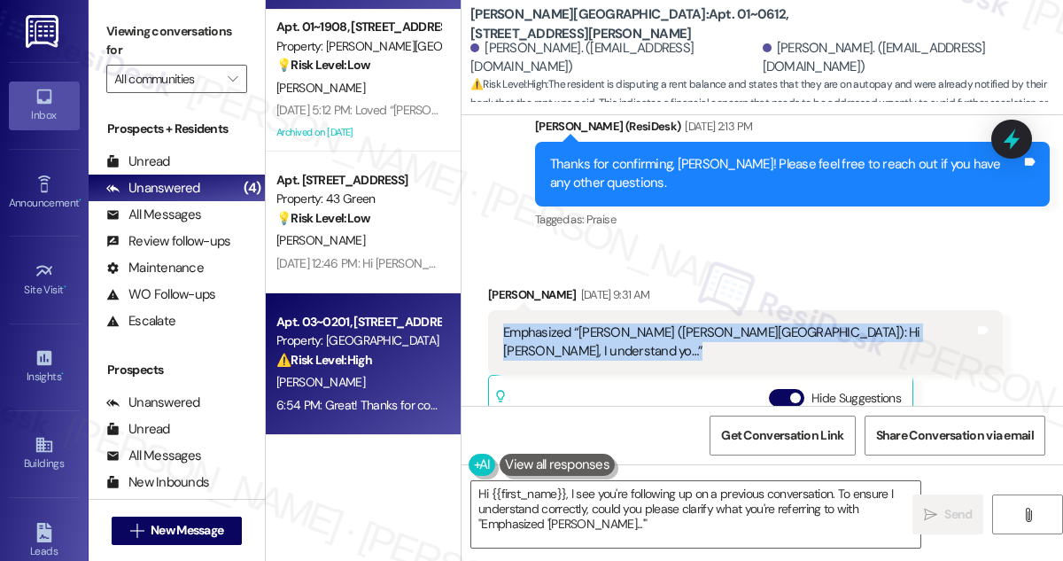
type textarea "Hi {{first_name}}, I see you're following up on a previous conversation. To ens…"
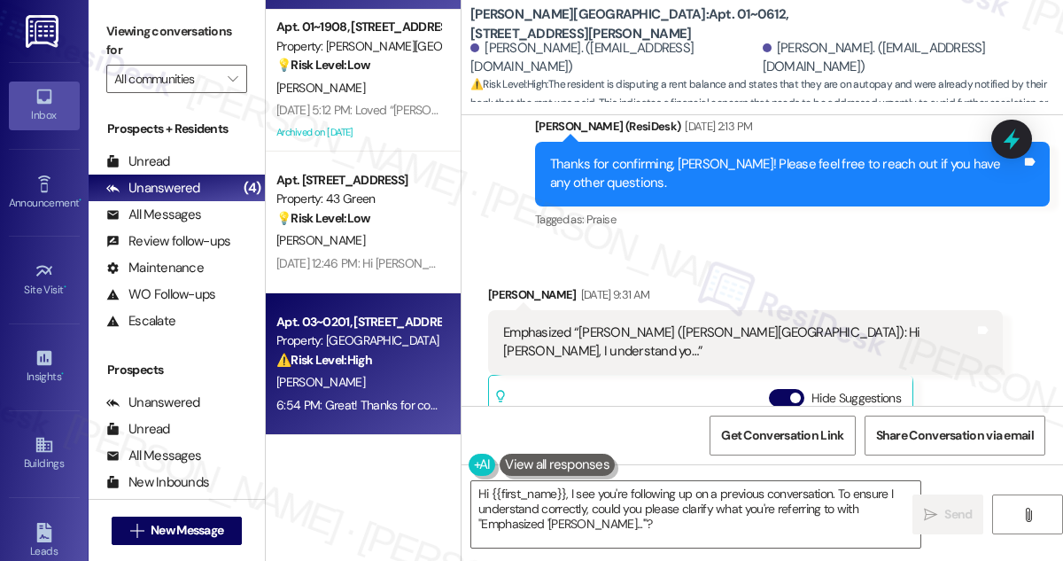
click at [360, 402] on div "6:54 PM: Great! Thanks for confirming. If you have any questions or concerns, p…" at bounding box center [623, 405] width 695 height 16
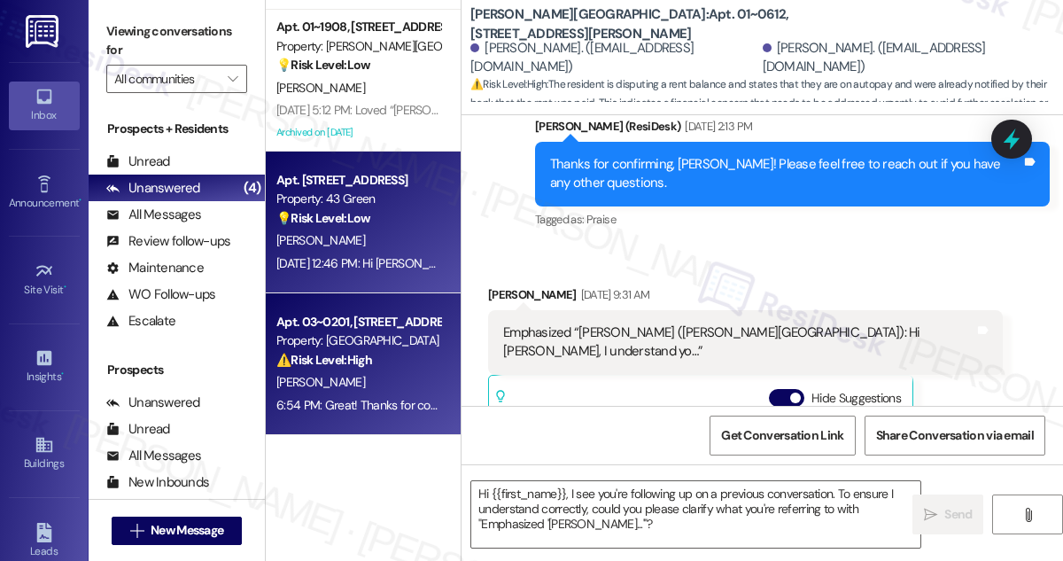
type textarea "Fetching suggested responses. Please feel free to read through the conversation…"
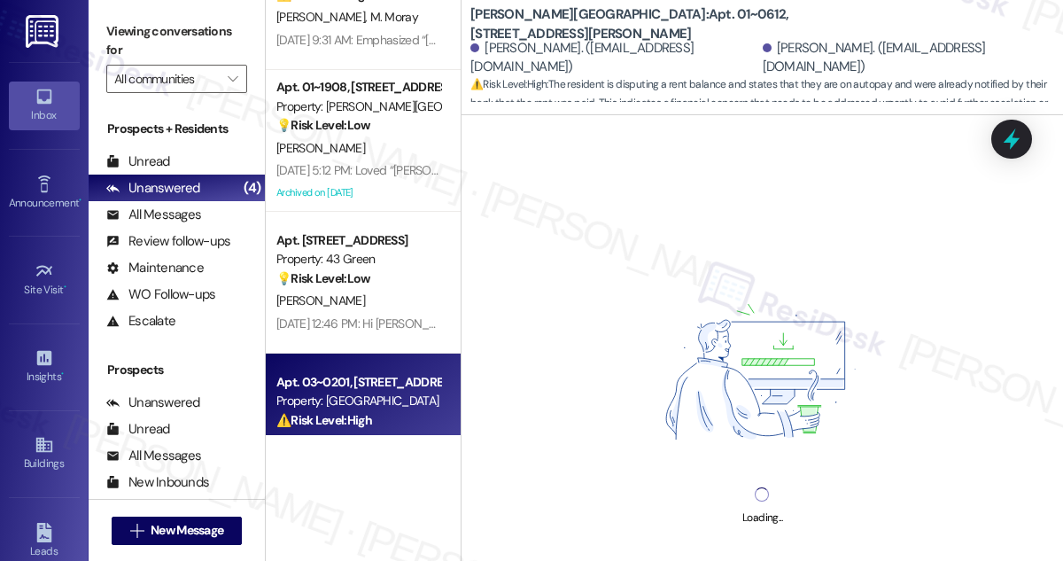
scroll to position [0, 0]
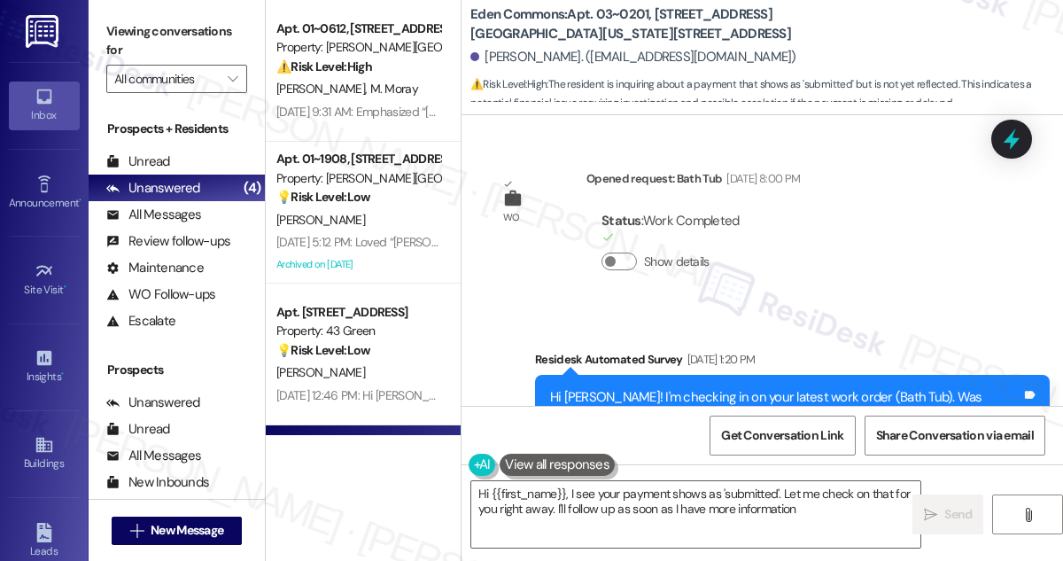
type textarea "Hi {{first_name}}, I see your payment shows as 'submitted'. Let me check on tha…"
